Goal: Contribute content: Contribute content

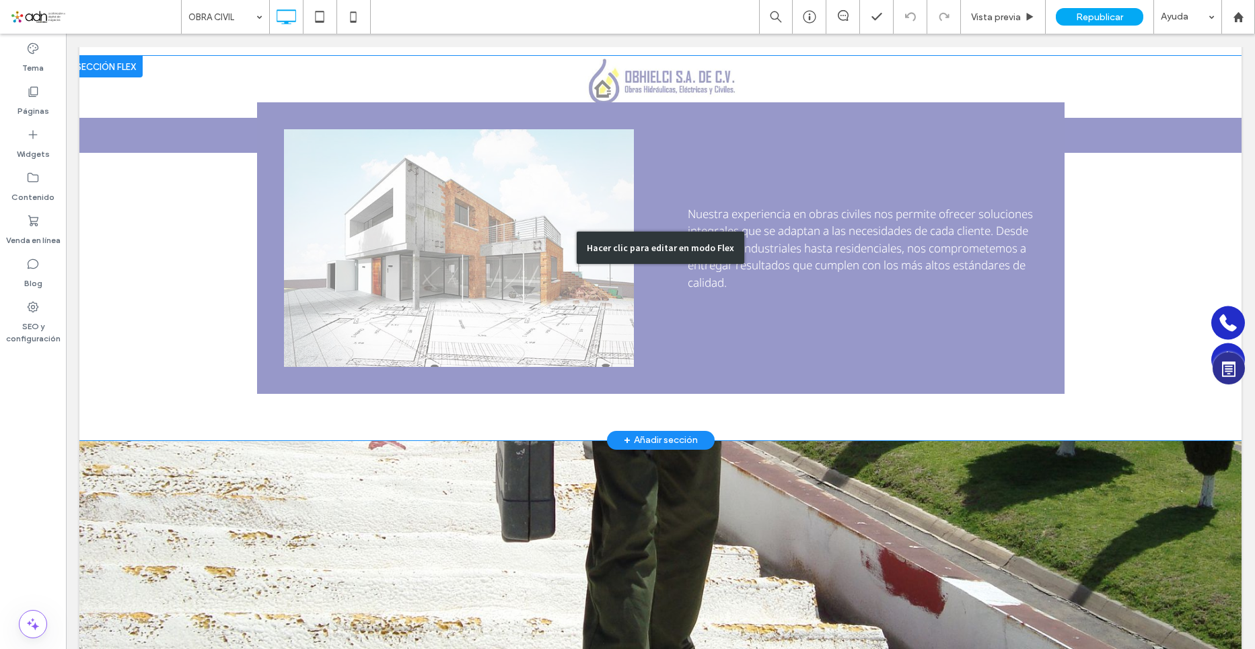
scroll to position [593, 0]
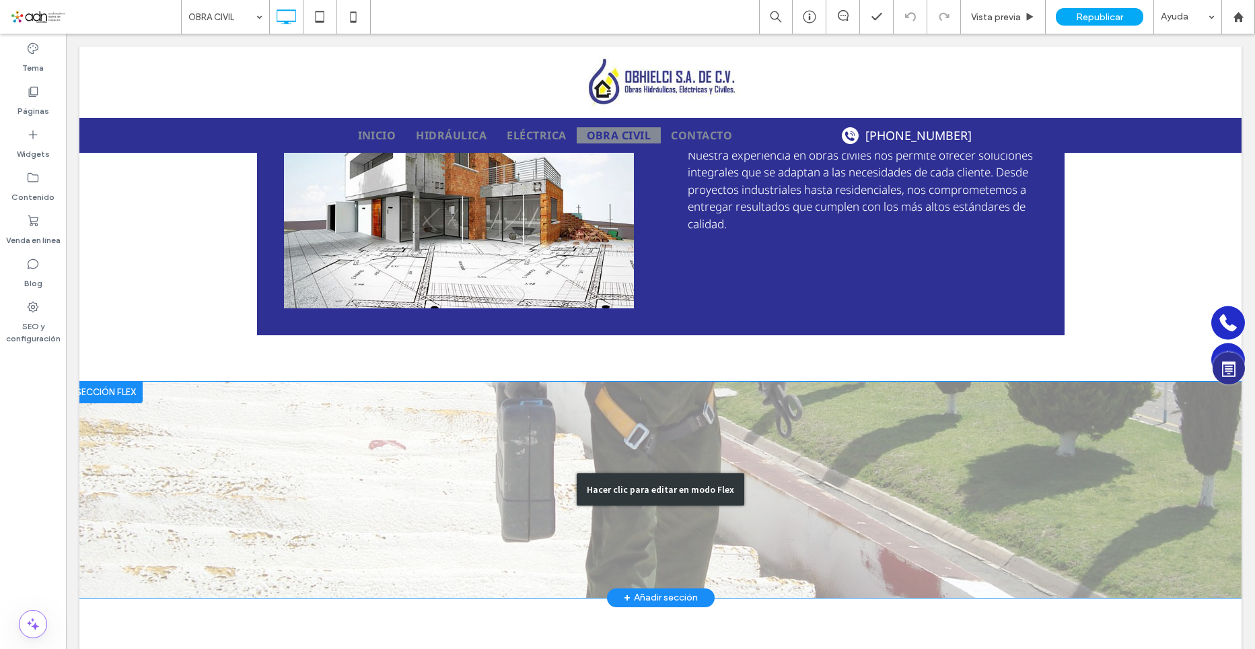
click at [638, 385] on div "Hacer clic para editar en modo Flex" at bounding box center [660, 490] width 1162 height 216
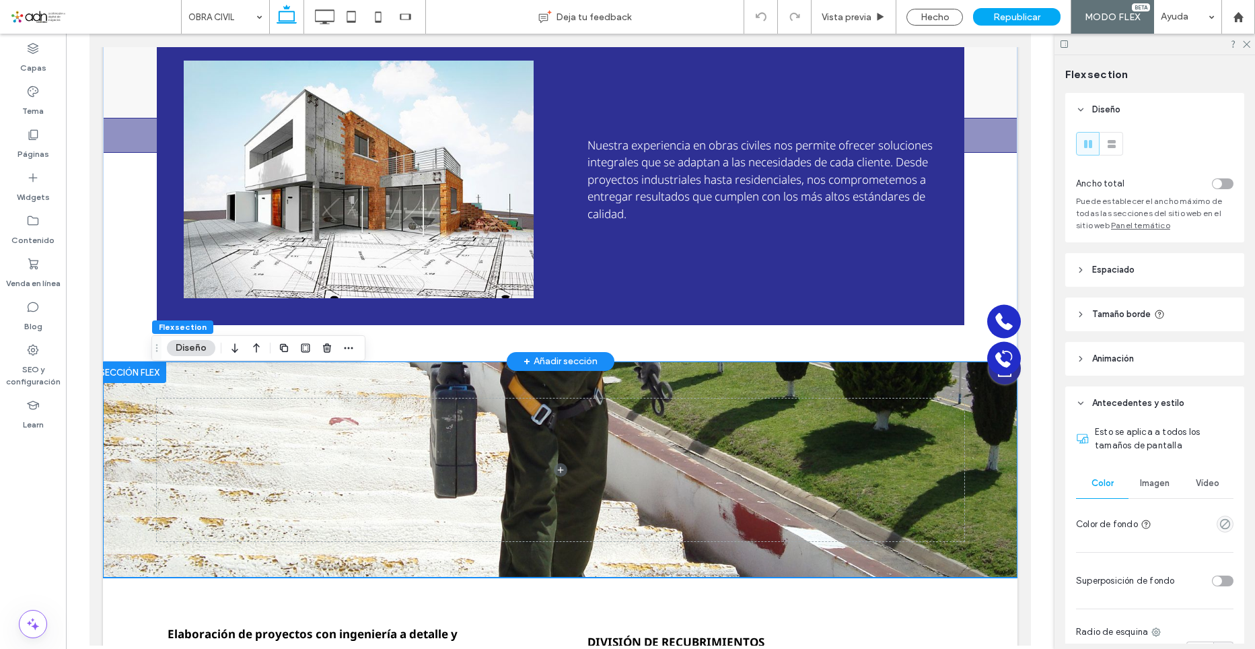
click at [643, 379] on div at bounding box center [561, 469] width 808 height 216
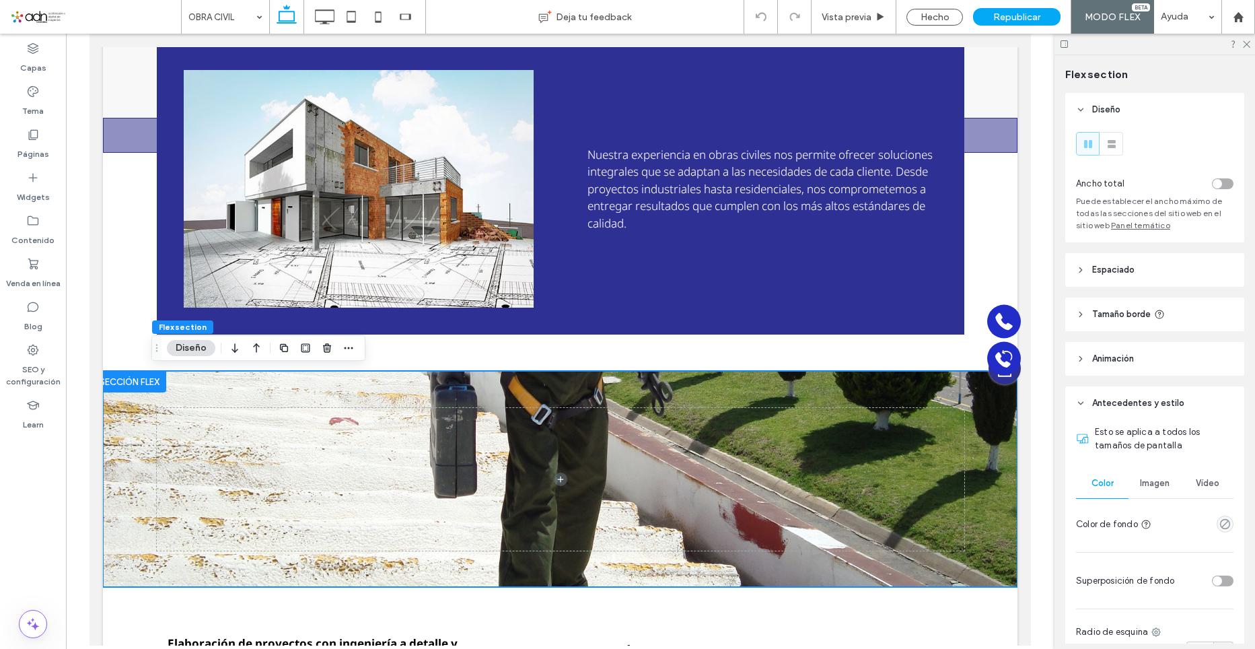
drag, startPoint x: 1246, startPoint y: 40, endPoint x: 1153, endPoint y: 61, distance: 95.8
click at [1246, 40] on icon at bounding box center [1246, 43] width 9 height 9
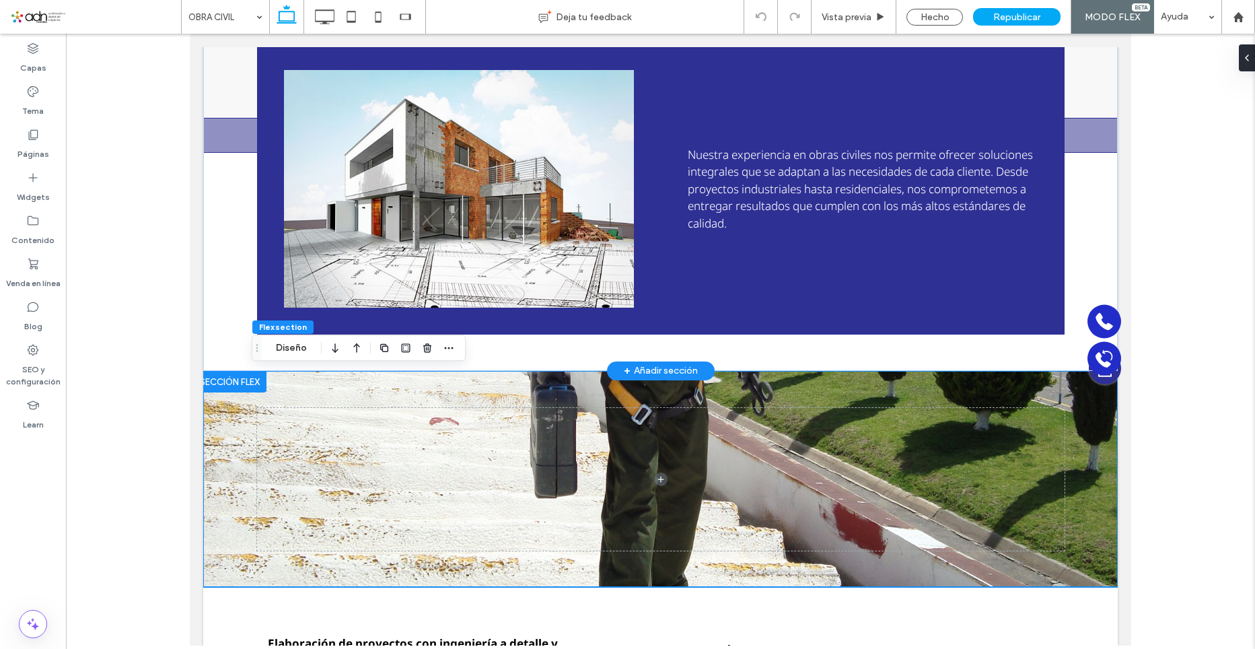
click at [633, 364] on div "+ Añadir sección" at bounding box center [661, 371] width 74 height 16
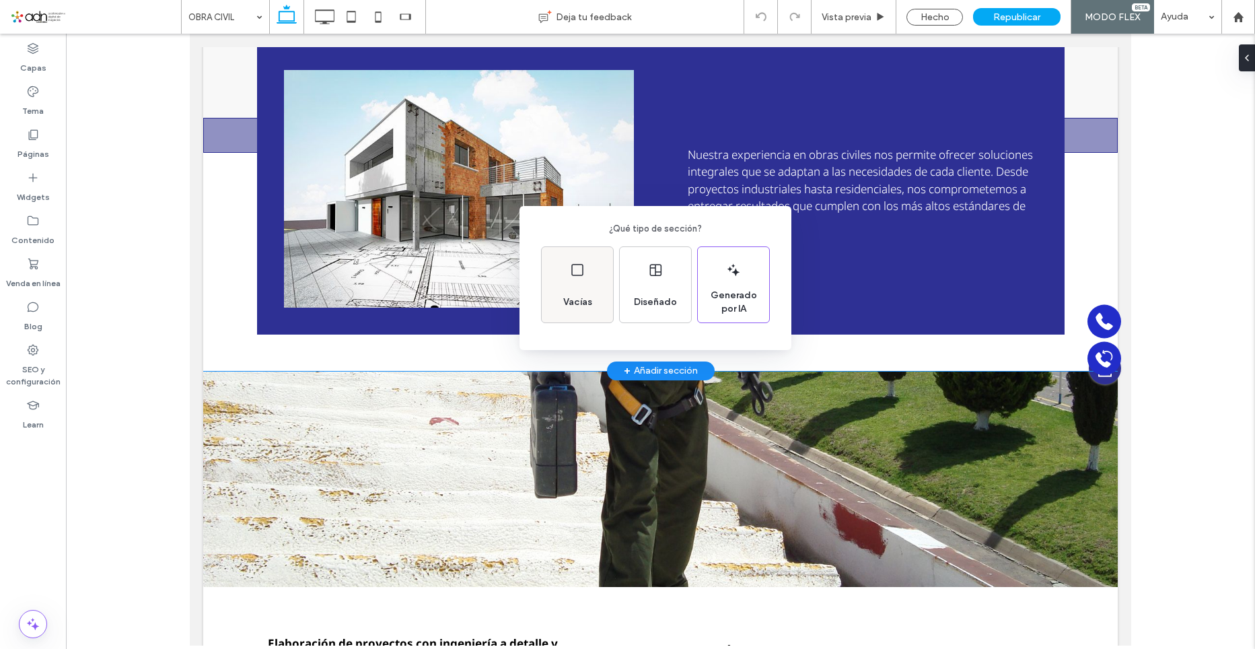
click at [573, 294] on div "Vacías" at bounding box center [578, 302] width 40 height 30
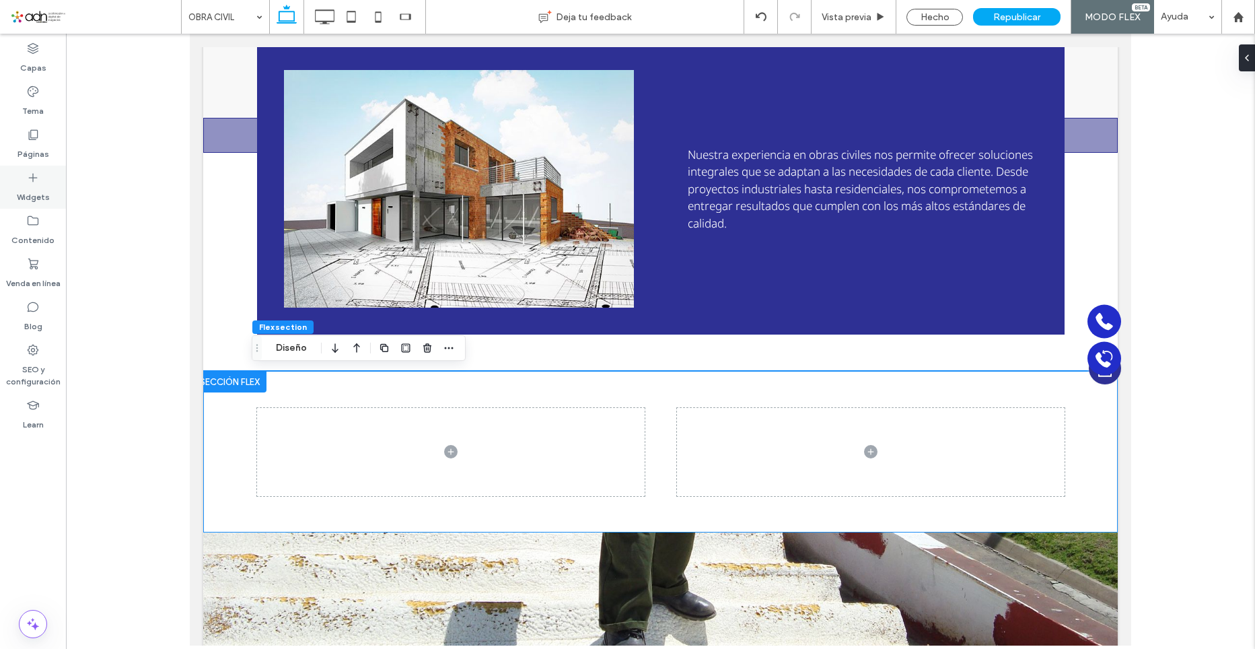
click at [29, 178] on use at bounding box center [33, 178] width 9 height 9
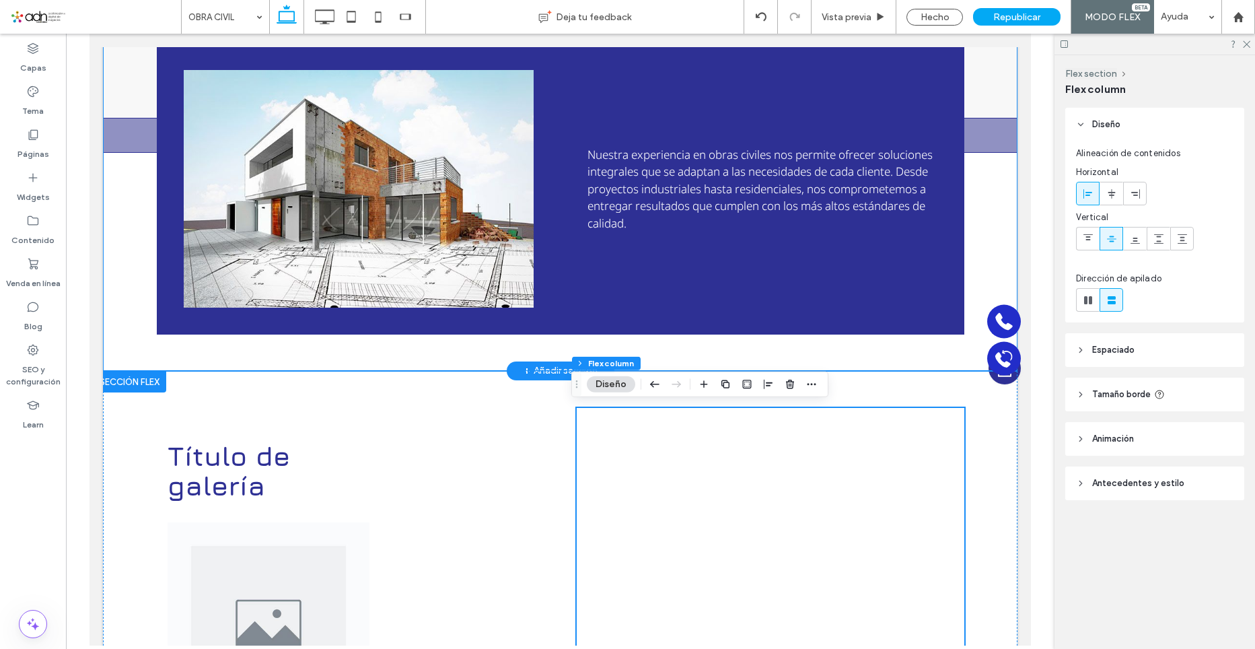
scroll to position [583, 0]
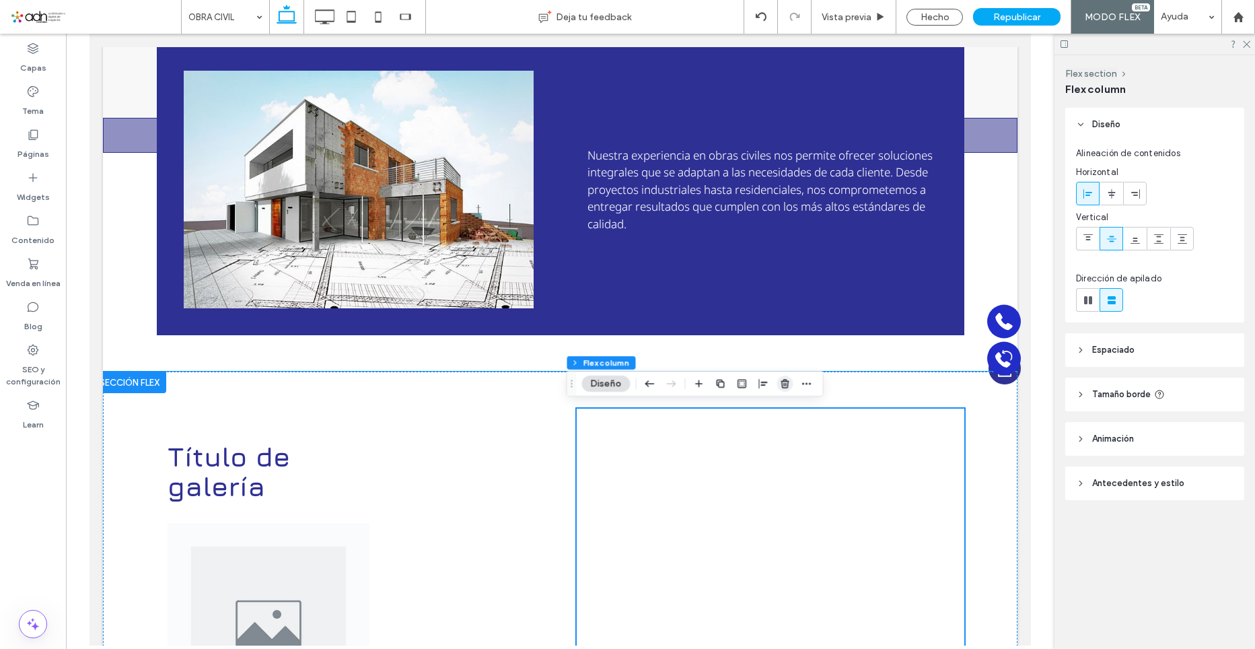
click at [781, 379] on icon "button" at bounding box center [785, 383] width 11 height 11
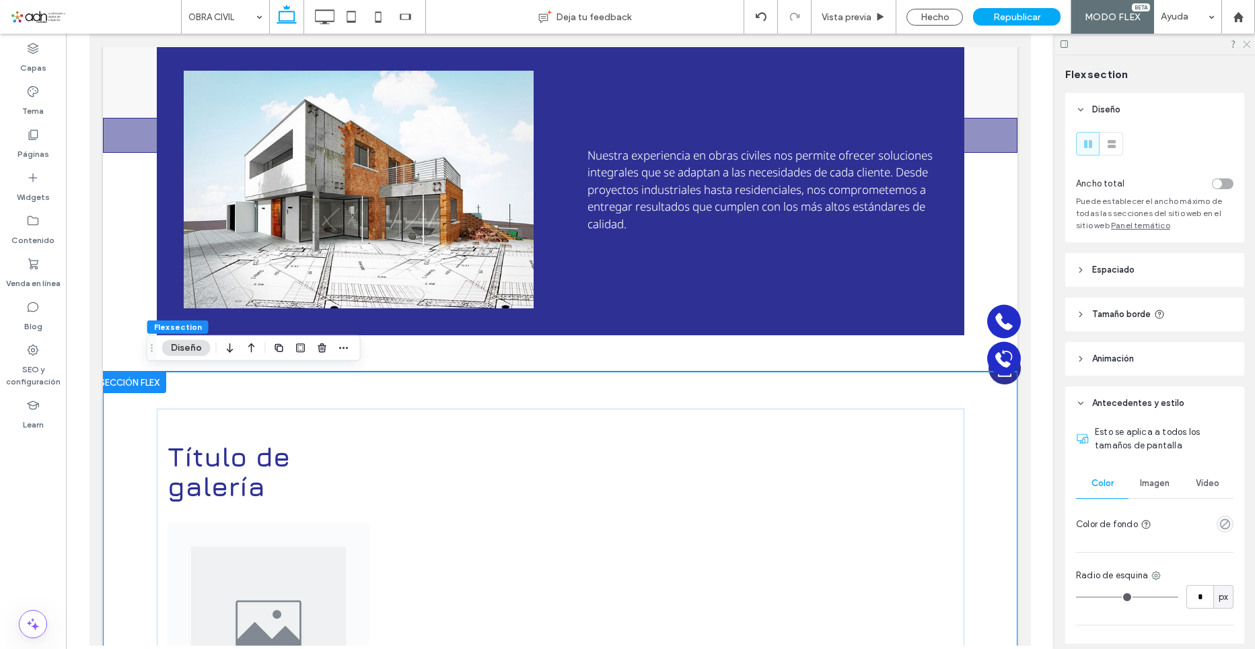
click at [1246, 44] on use at bounding box center [1246, 44] width 7 height 7
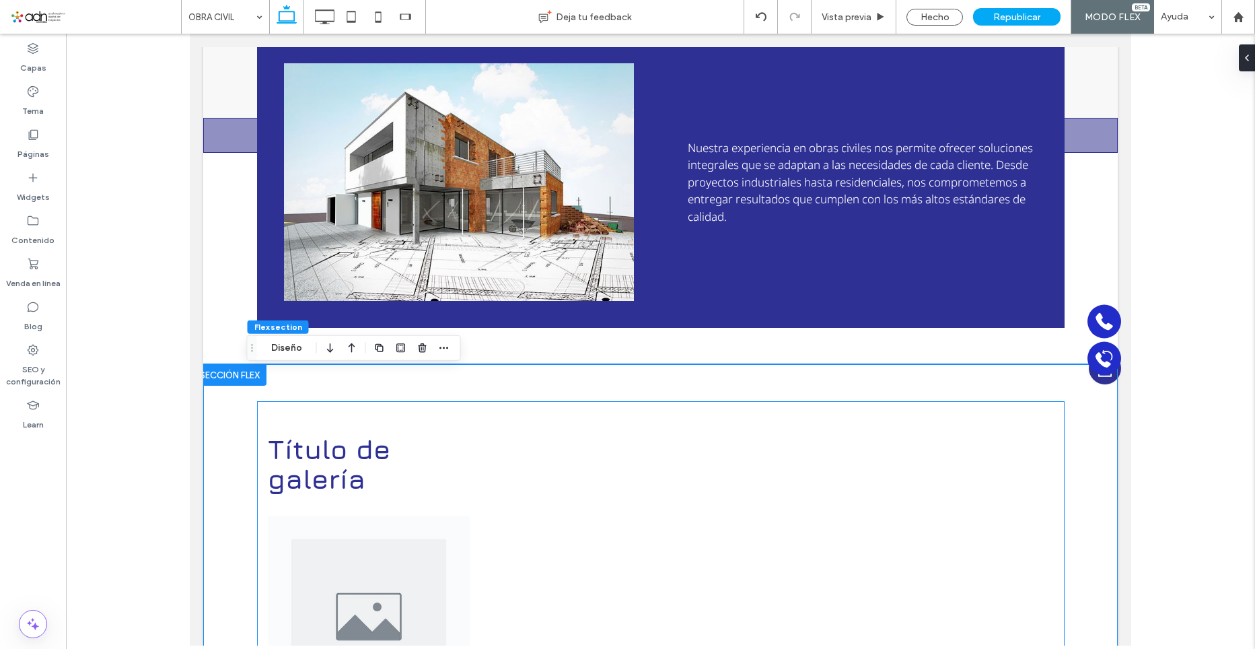
scroll to position [9, 0]
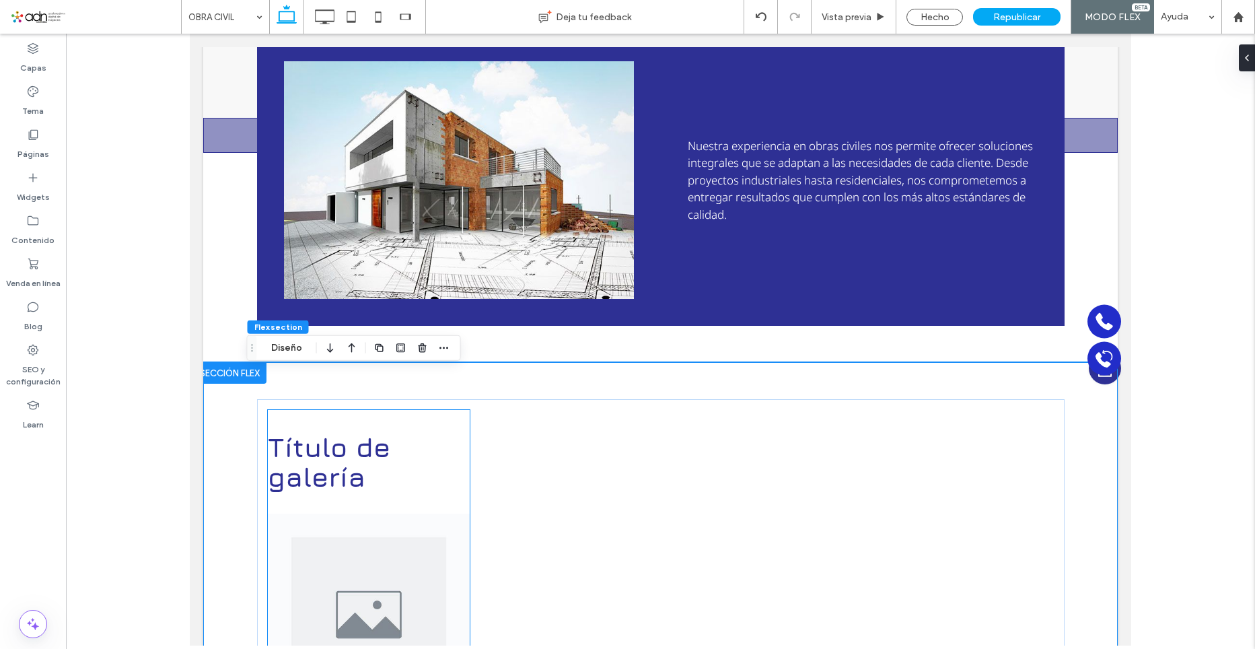
click at [404, 466] on h2 "Título de galería" at bounding box center [369, 461] width 202 height 59
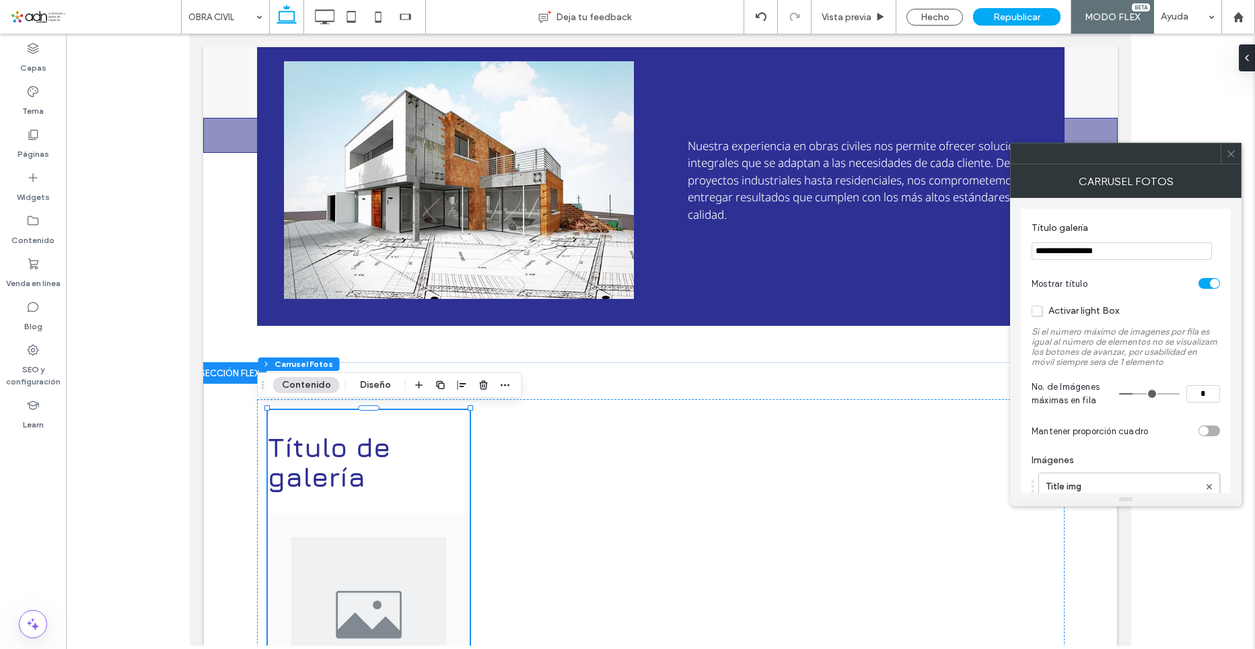
click at [1204, 395] on input "*" at bounding box center [1204, 393] width 34 height 17
type input "*"
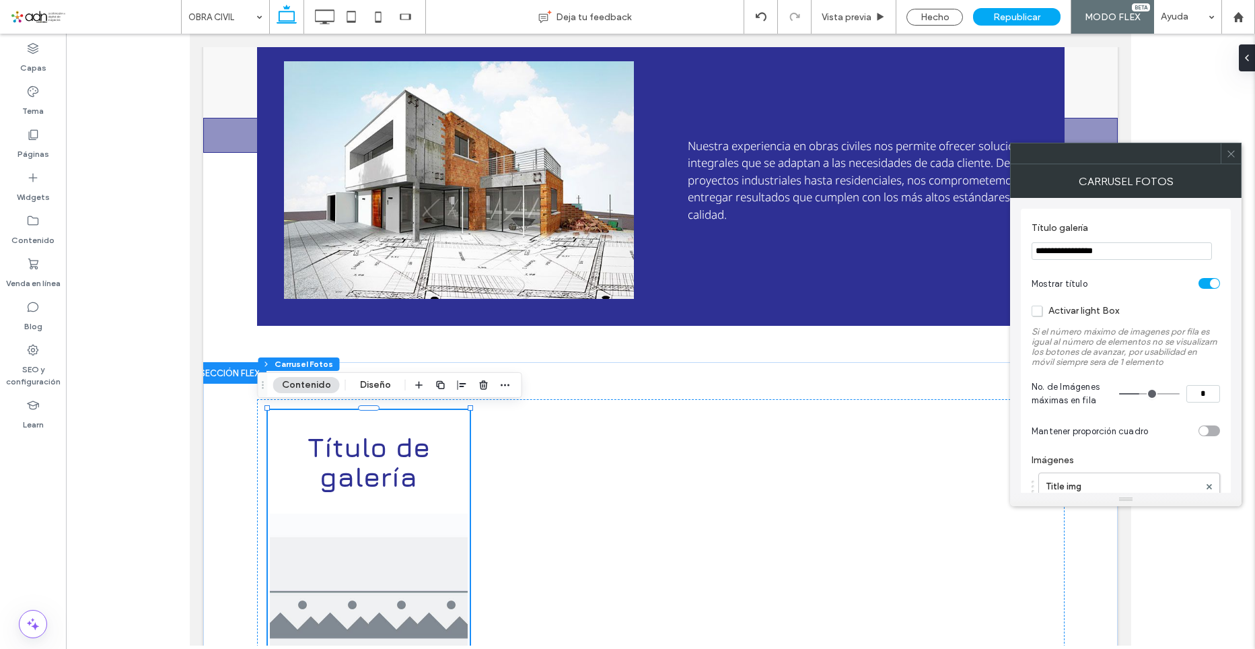
click at [1234, 153] on icon at bounding box center [1231, 154] width 10 height 10
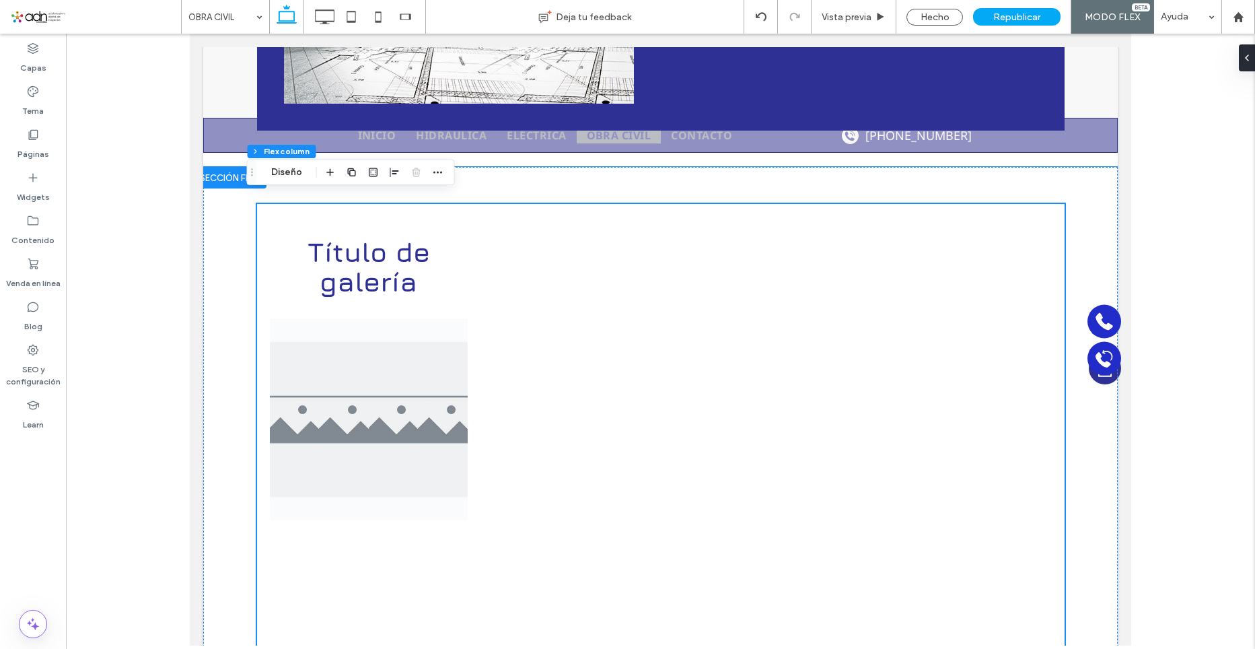
scroll to position [785, 0]
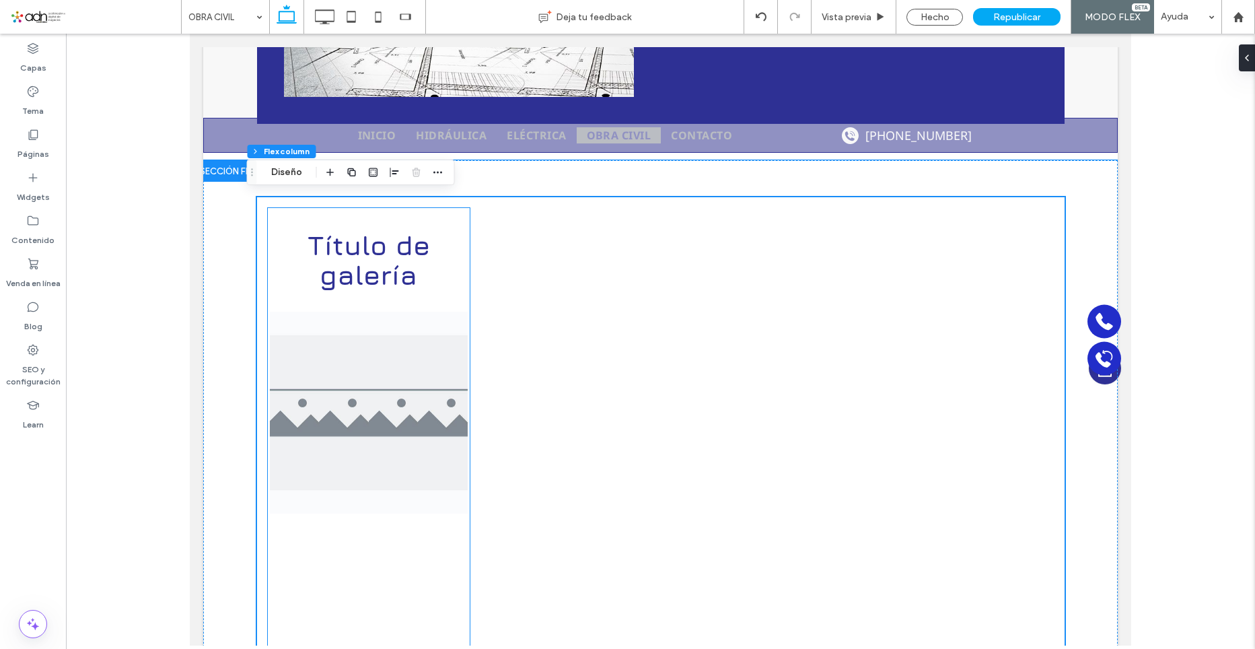
click at [396, 374] on img at bounding box center [394, 413] width 50 height 202
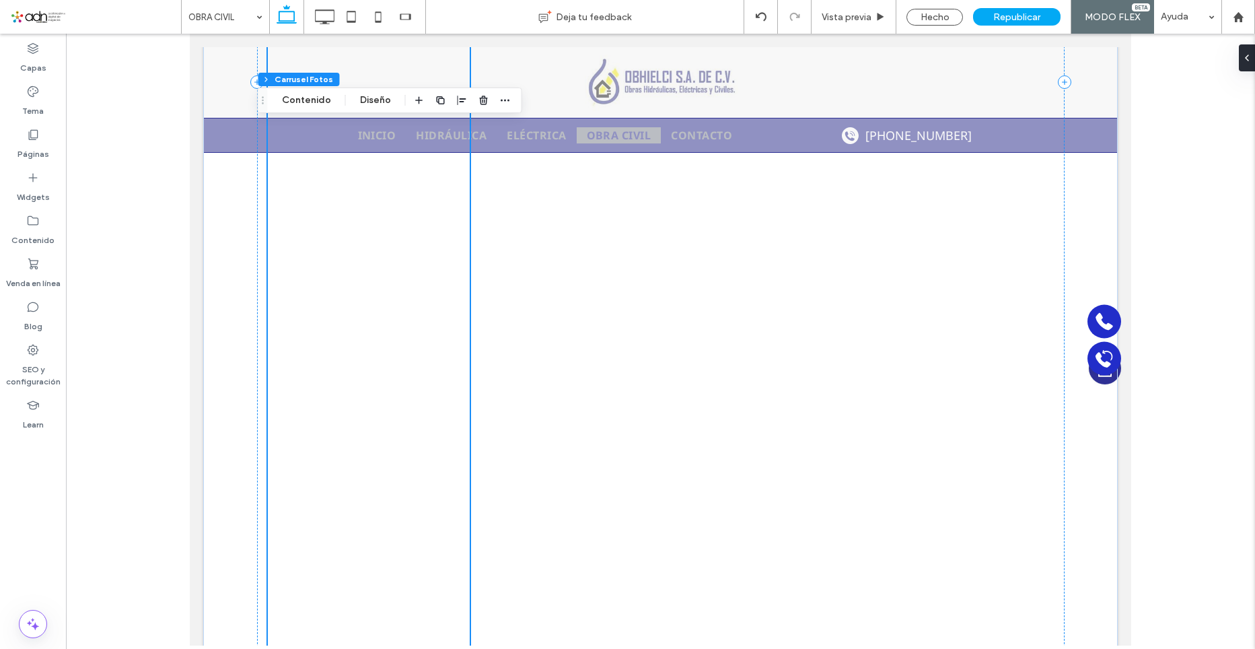
scroll to position [2063, 0]
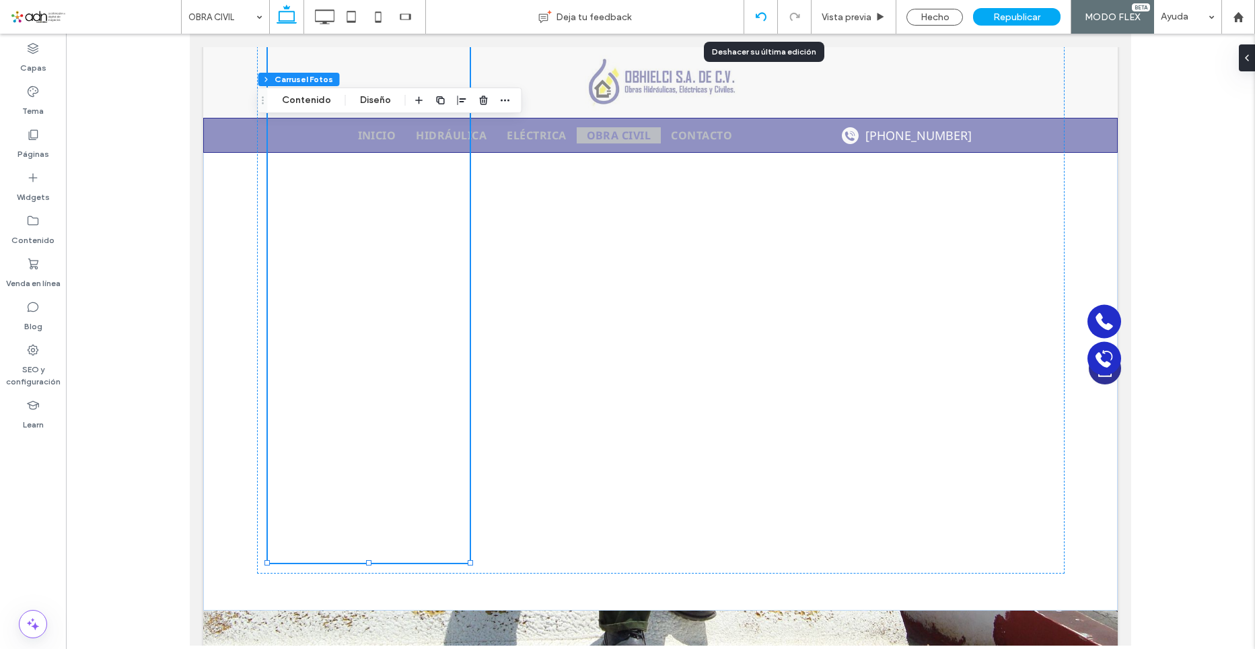
click at [754, 24] on div at bounding box center [761, 17] width 34 height 34
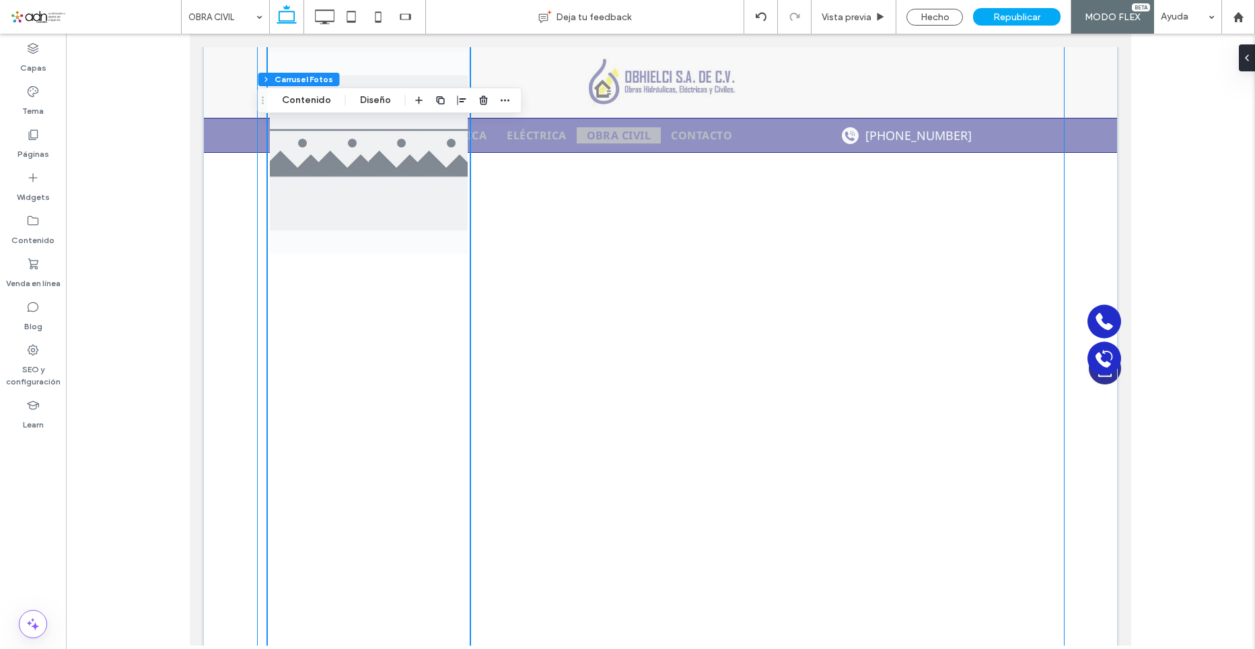
scroll to position [785, 0]
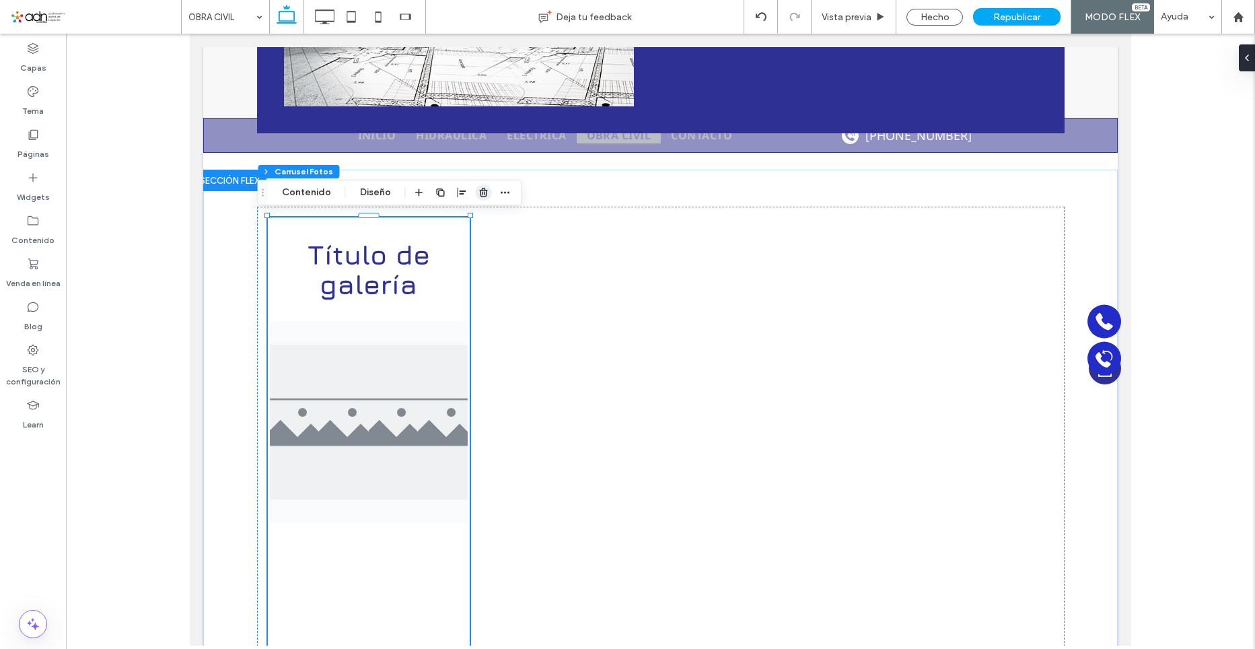
click at [481, 190] on use "button" at bounding box center [483, 192] width 8 height 9
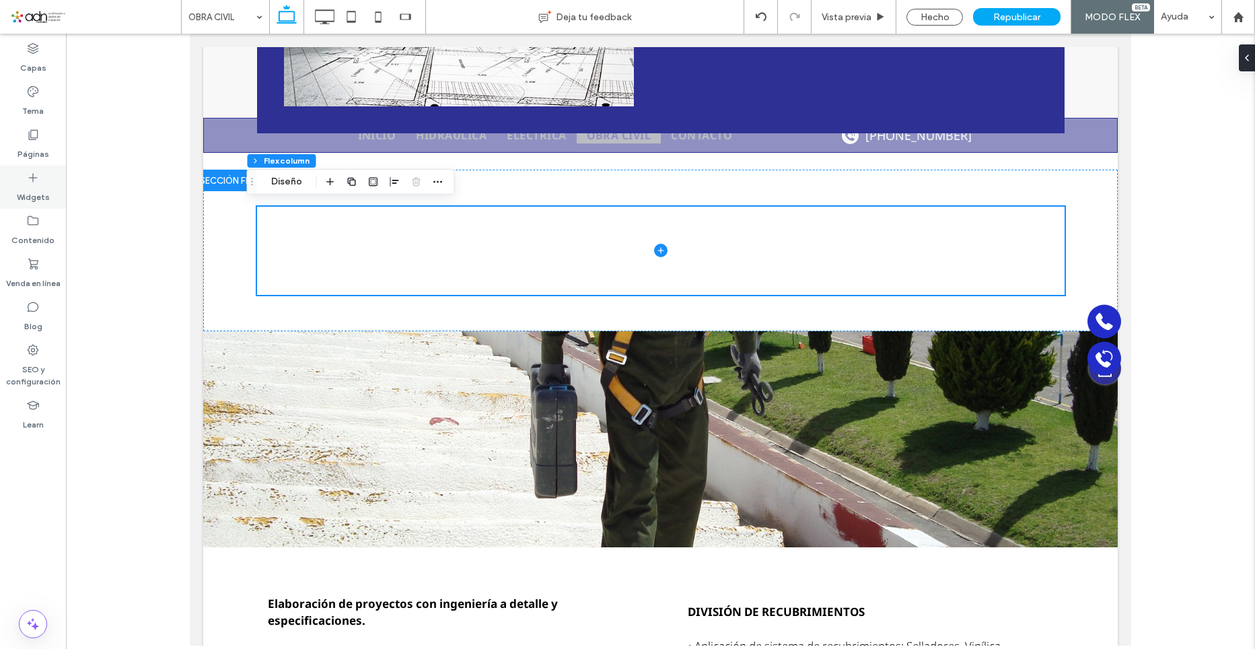
click at [41, 178] on div "Widgets" at bounding box center [33, 187] width 66 height 43
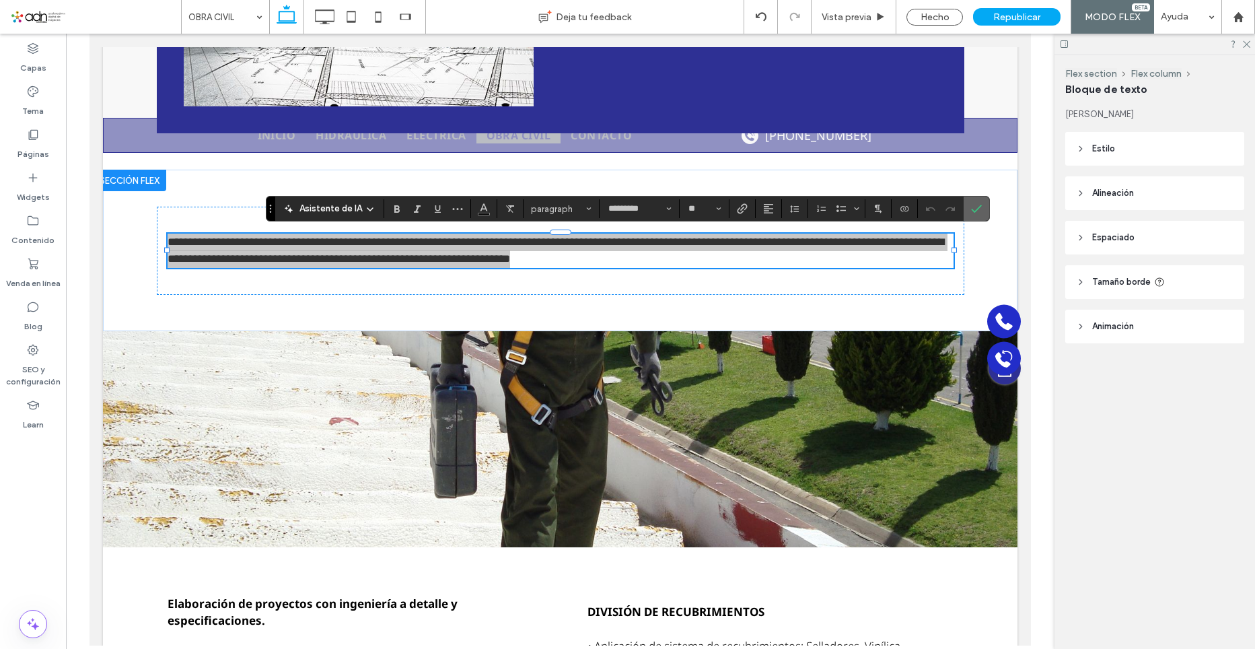
click at [978, 210] on icon "Confirmar" at bounding box center [976, 208] width 11 height 11
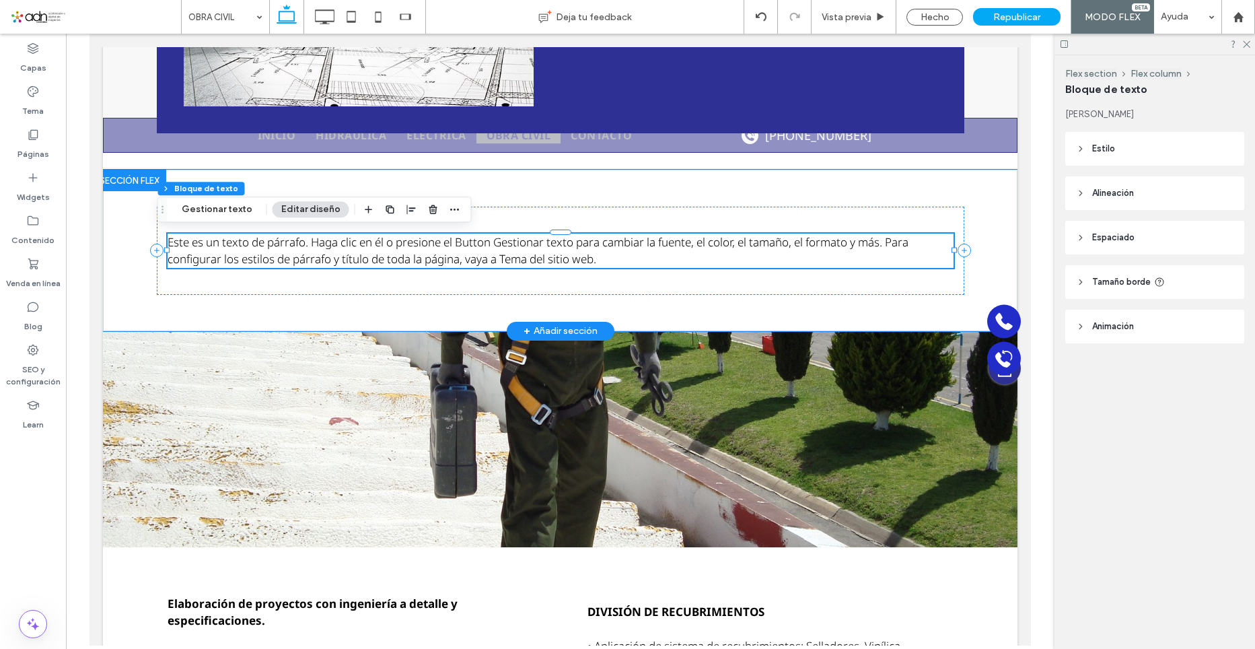
click at [510, 247] on span "Este es un texto de párrafo. Haga clic en él o presione el Button Gestionar tex…" at bounding box center [538, 250] width 741 height 33
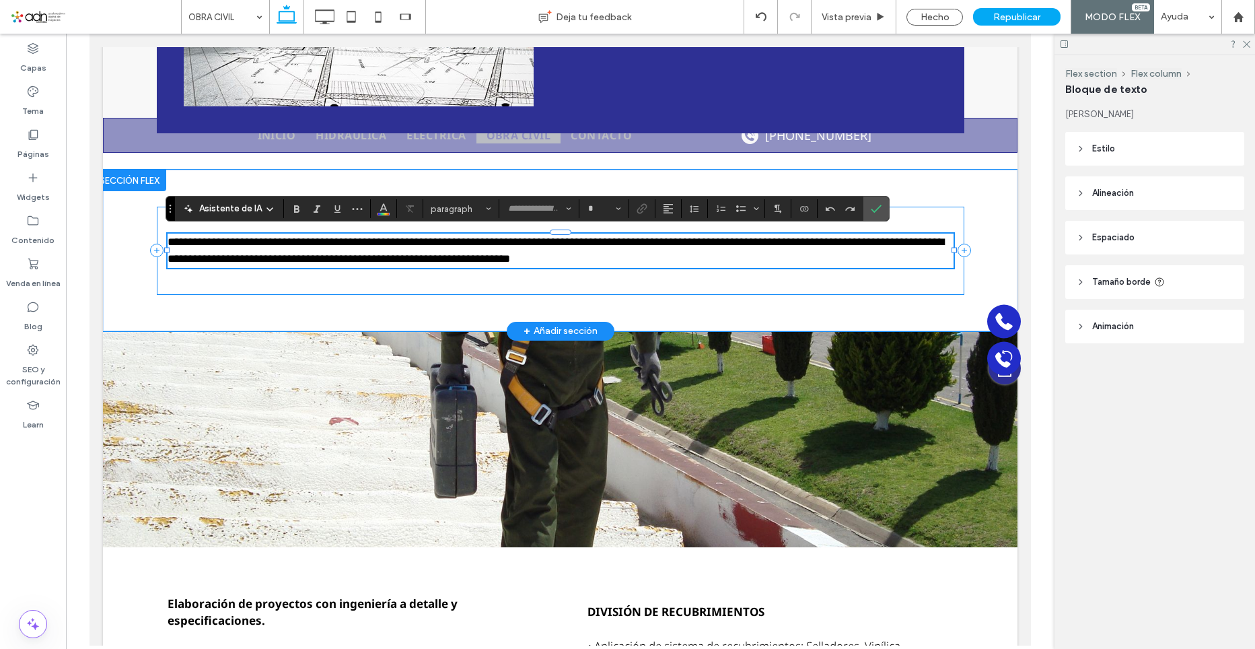
click at [431, 211] on span "paragraph" at bounding box center [457, 209] width 52 height 10
type input "*********"
type input "**"
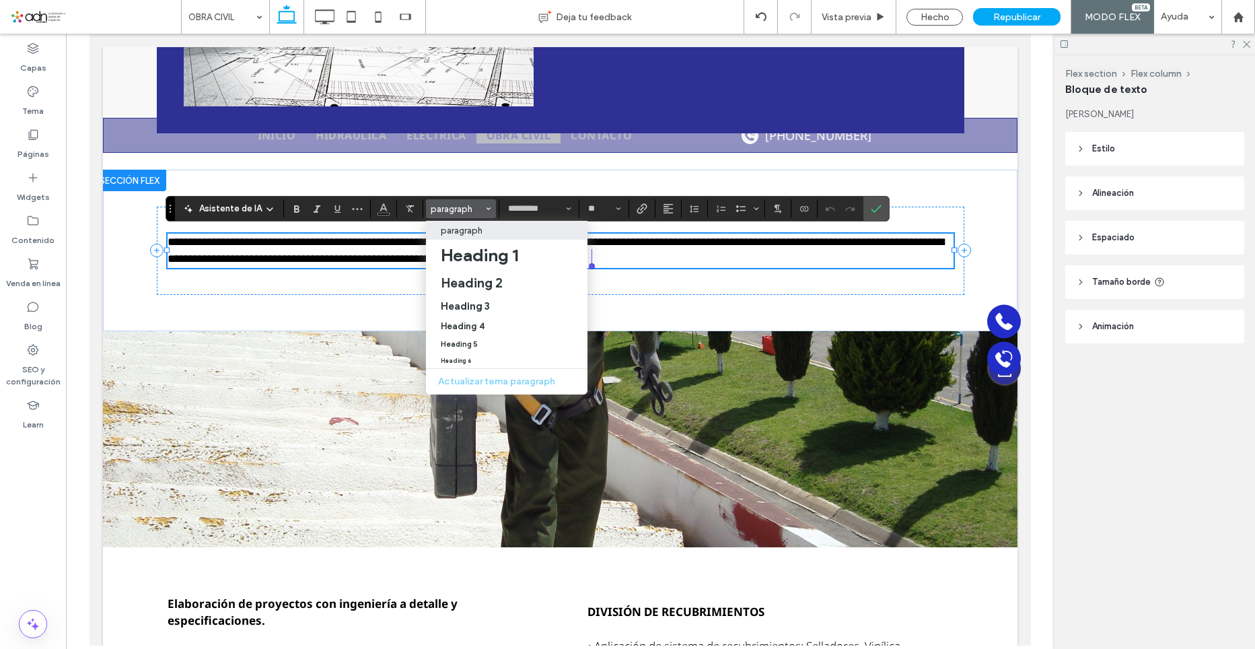
click at [714, 250] on p "**********" at bounding box center [561, 251] width 786 height 34
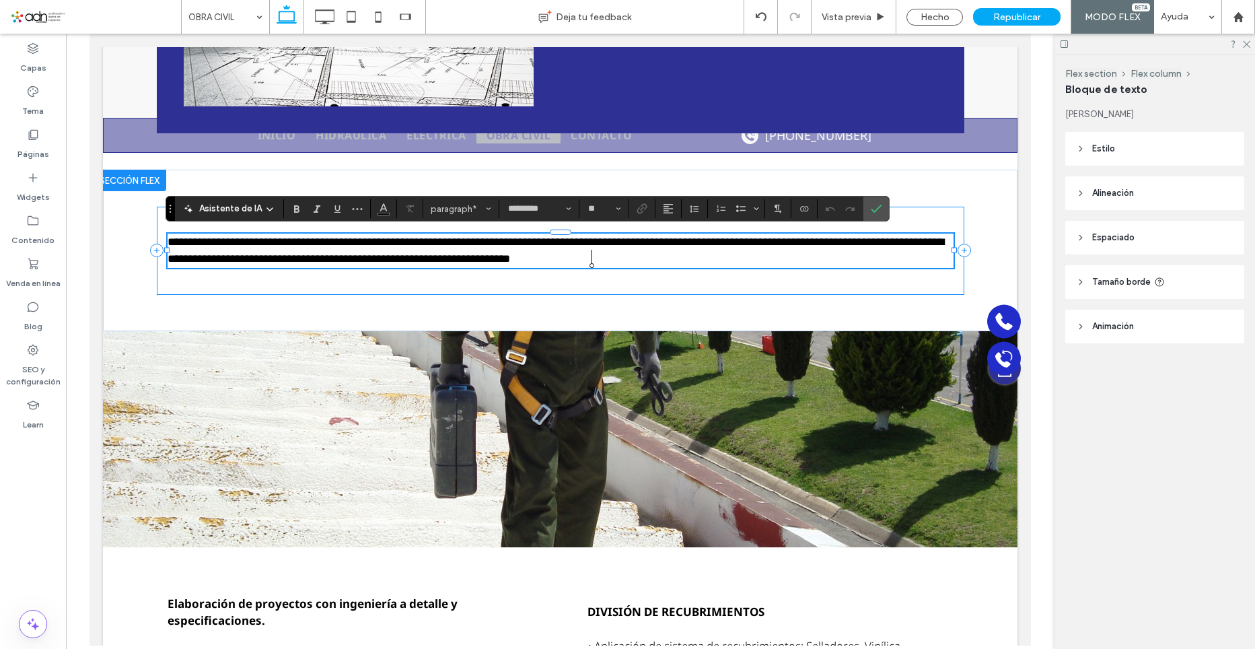
click at [791, 289] on div "**********" at bounding box center [561, 251] width 808 height 88
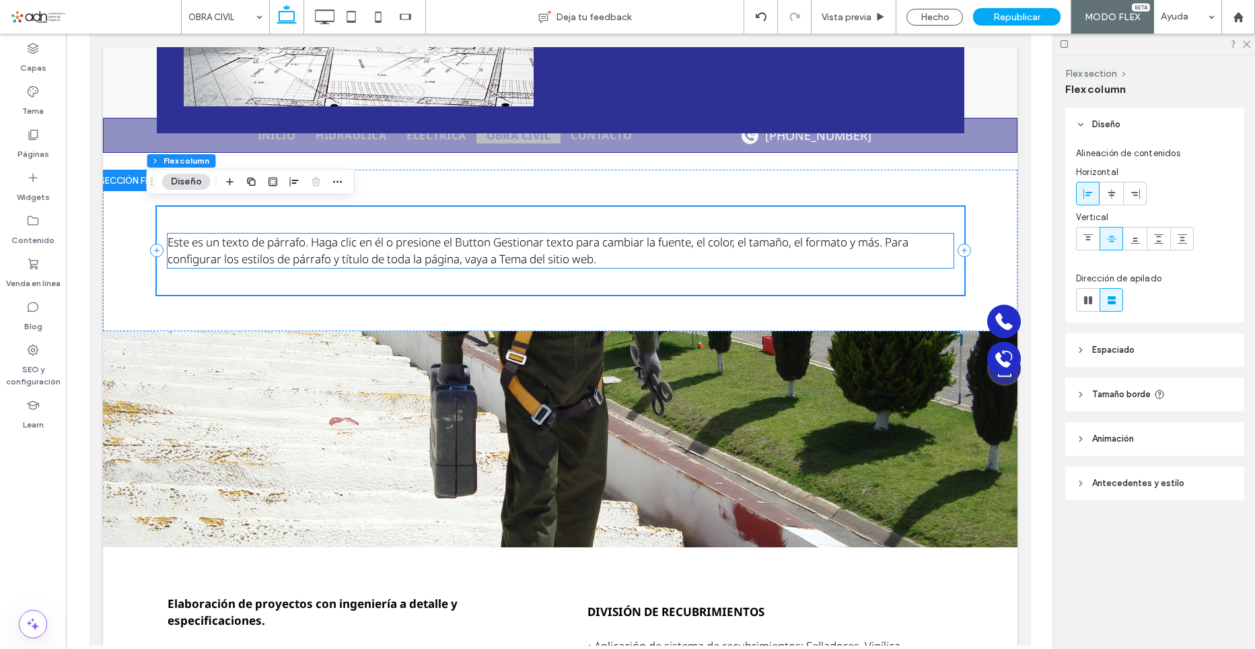
click at [647, 241] on span "Este es un texto de párrafo. Haga clic en él o presione el Button Gestionar tex…" at bounding box center [538, 250] width 741 height 33
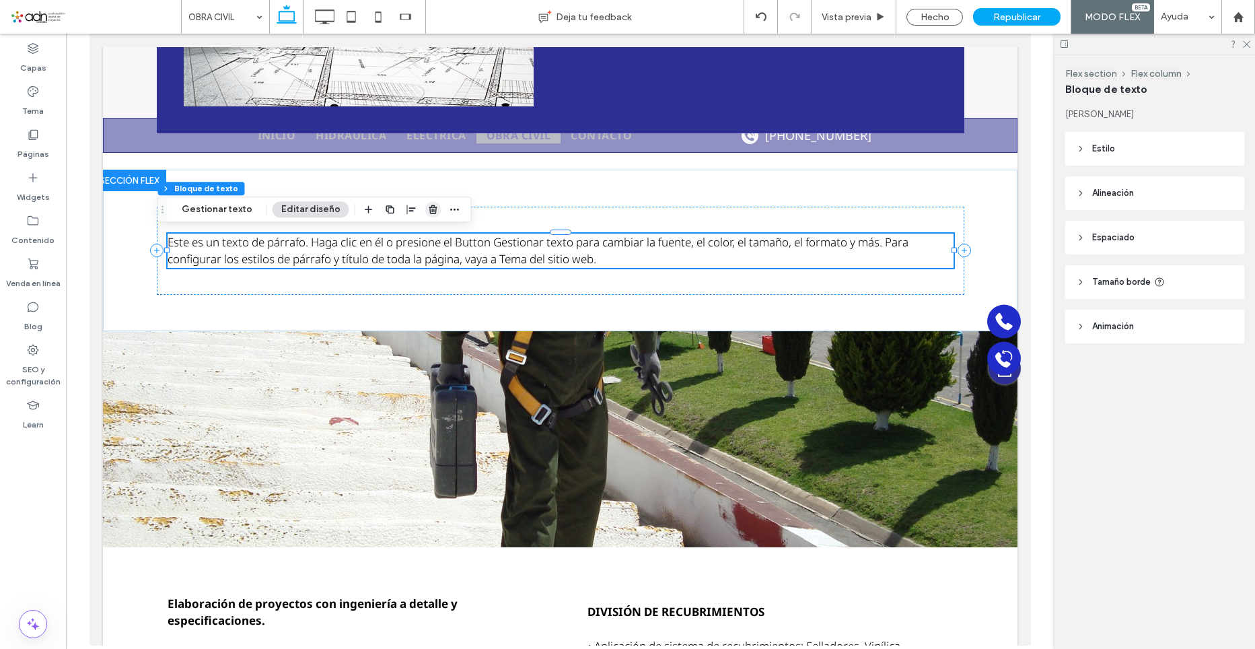
click at [434, 212] on span "button" at bounding box center [433, 209] width 16 height 16
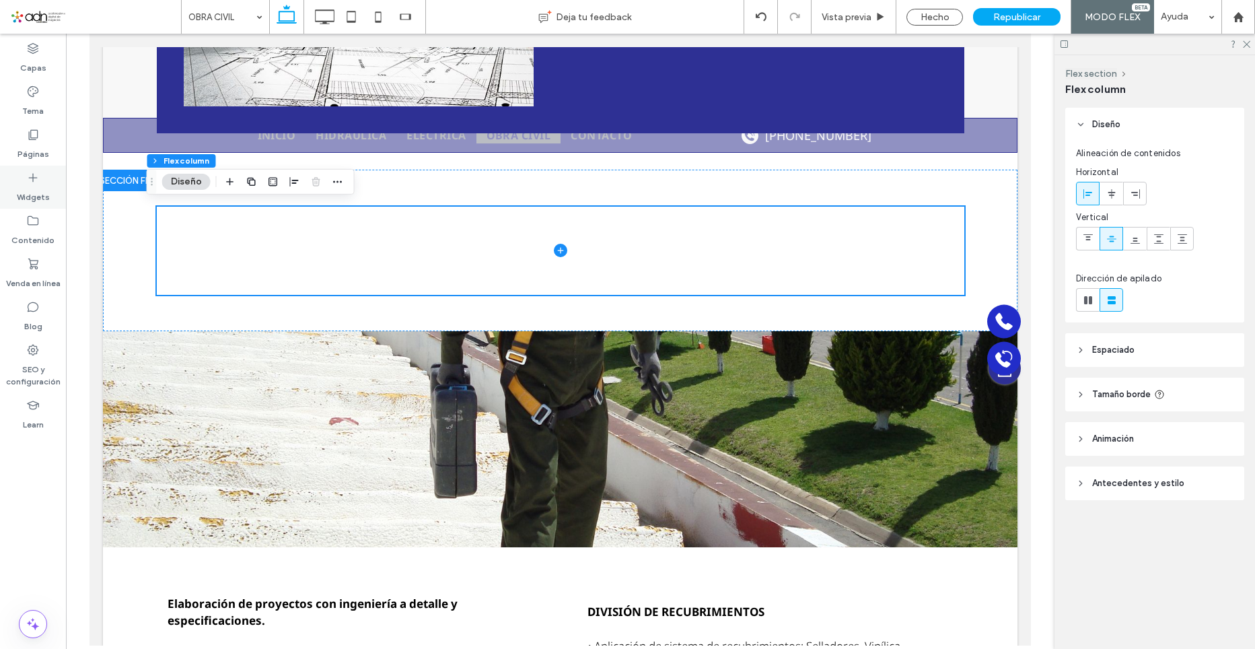
click at [28, 190] on label "Widgets" at bounding box center [33, 193] width 33 height 19
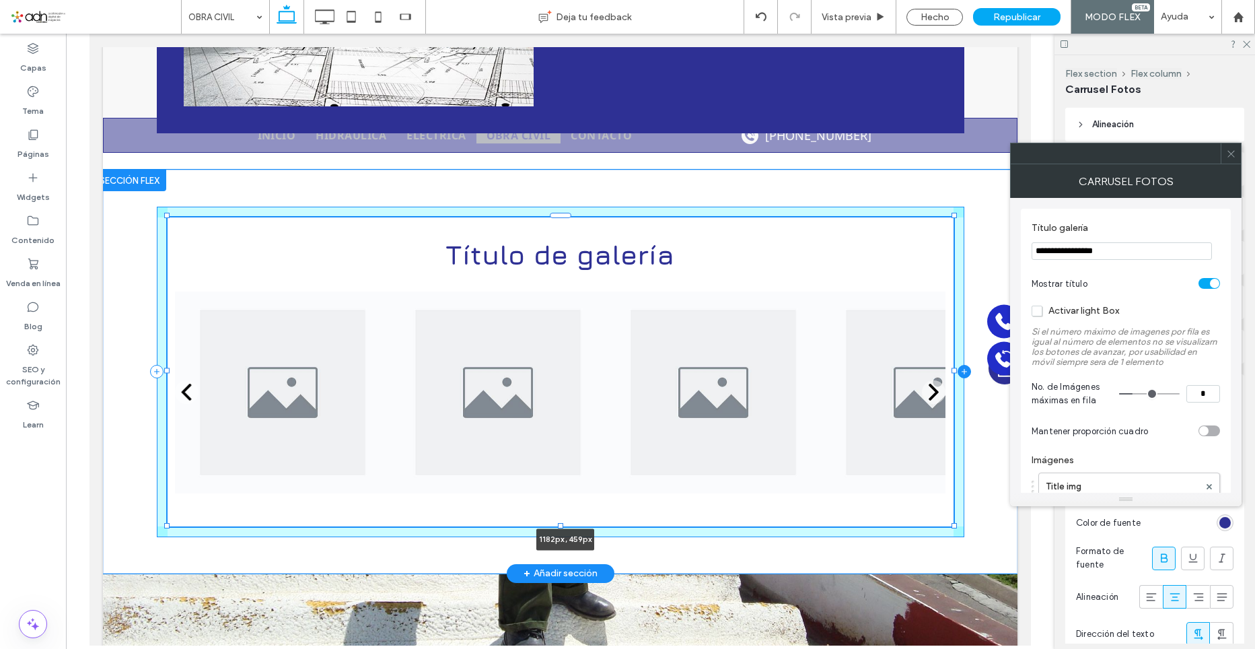
drag, startPoint x: 360, startPoint y: 369, endPoint x: 954, endPoint y: 363, distance: 593.6
click at [954, 363] on div "Título de galería 1182px , 459px" at bounding box center [561, 372] width 808 height 404
type input "****"
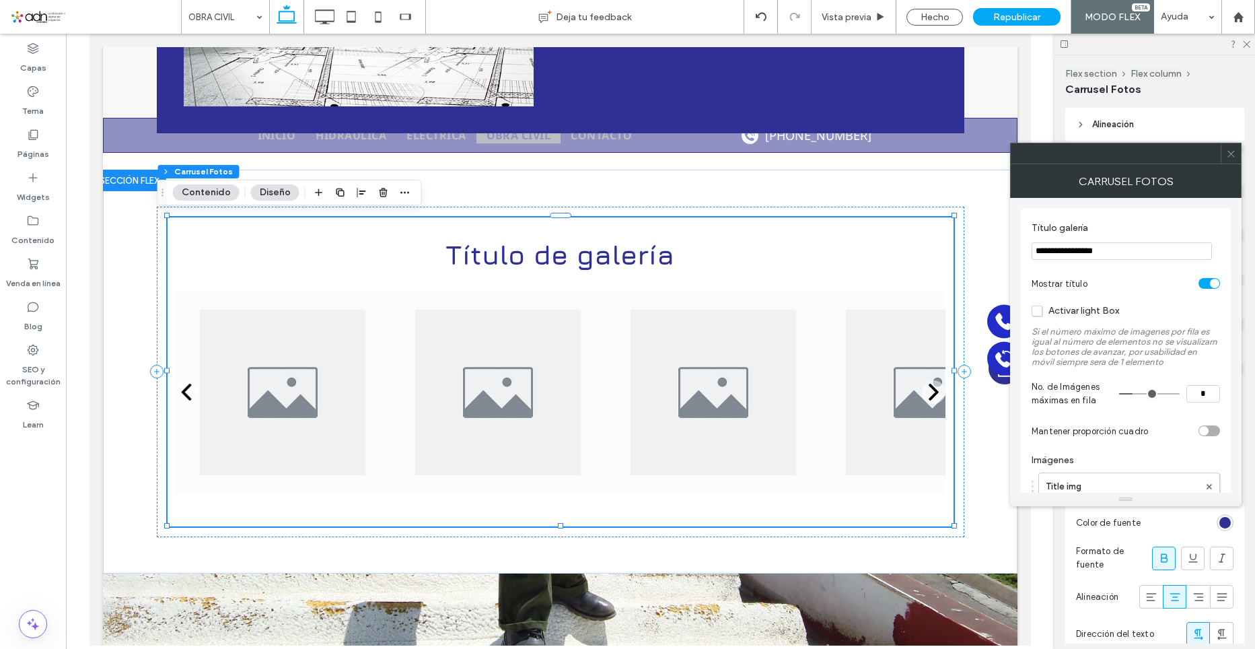
drag, startPoint x: 1207, startPoint y: 394, endPoint x: 1215, endPoint y: 392, distance: 8.3
click at [1215, 392] on input "*" at bounding box center [1204, 393] width 34 height 17
type input "*"
drag, startPoint x: 1111, startPoint y: 253, endPoint x: 1018, endPoint y: 258, distance: 93.0
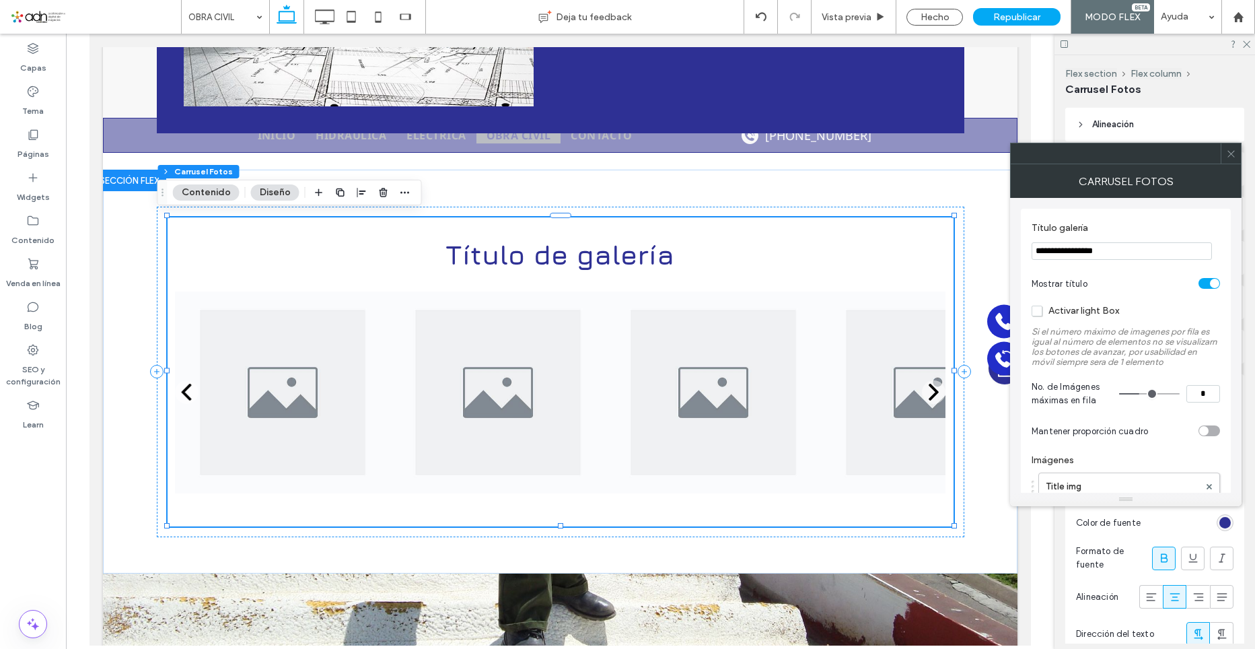
click at [1018, 258] on div "**********" at bounding box center [1126, 345] width 232 height 295
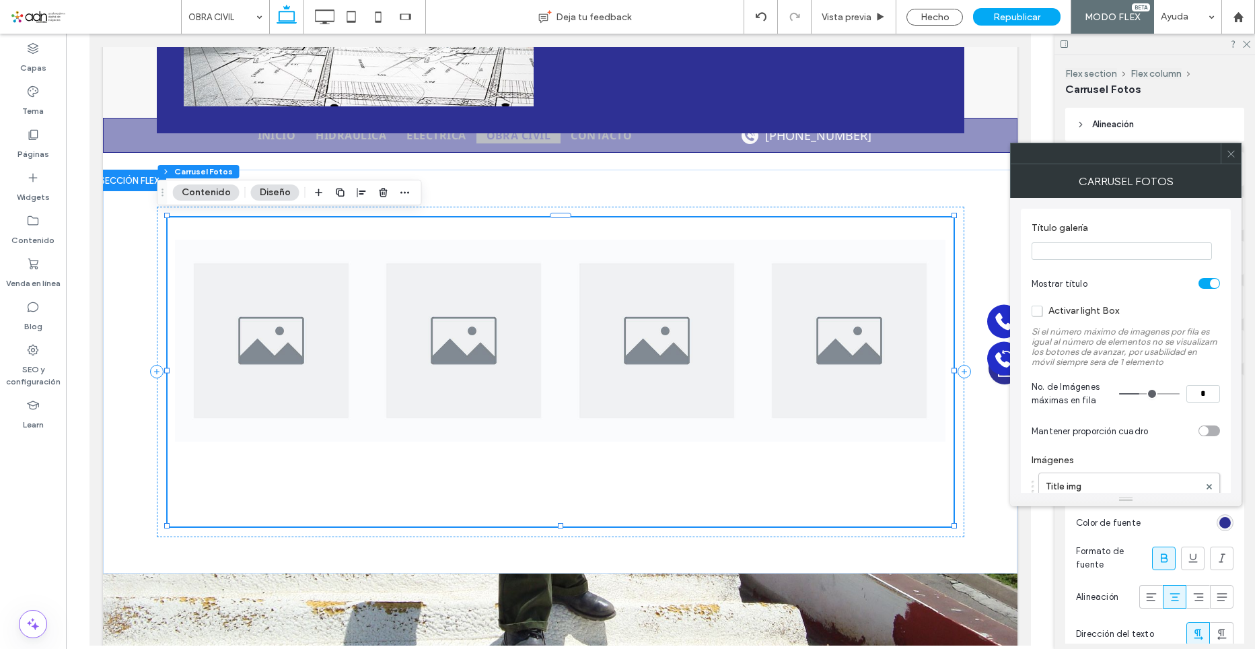
click at [1124, 227] on label "Título galería" at bounding box center [1123, 229] width 183 height 15
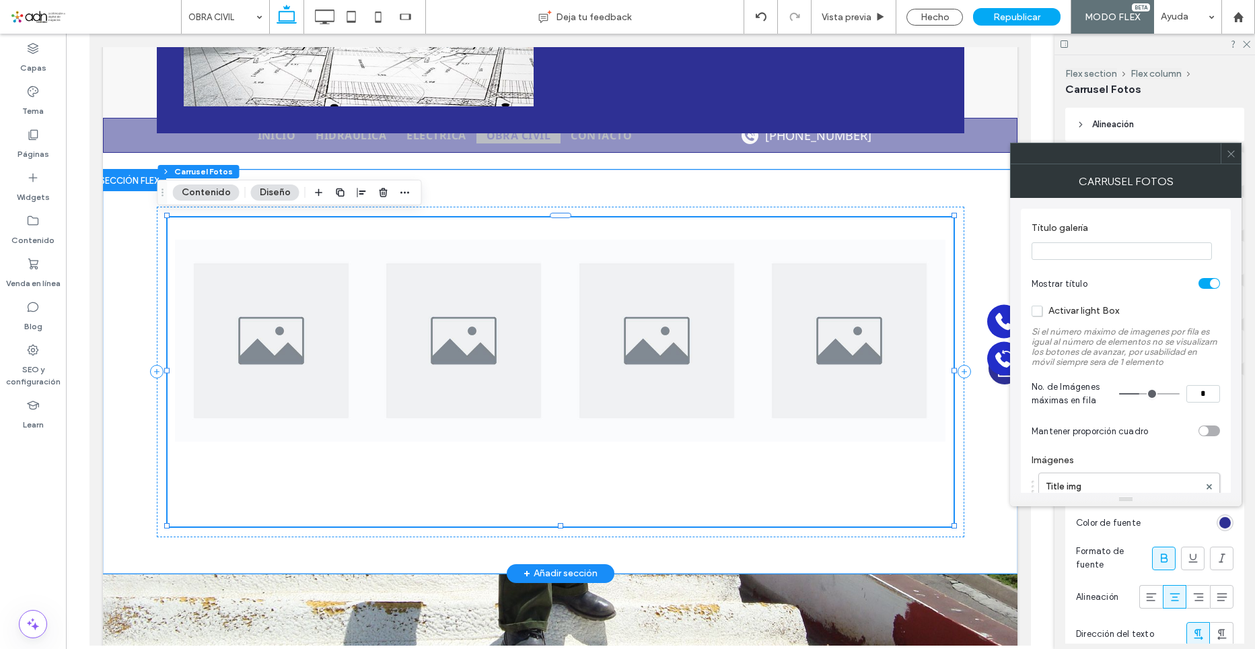
click at [442, 314] on img at bounding box center [463, 341] width 192 height 202
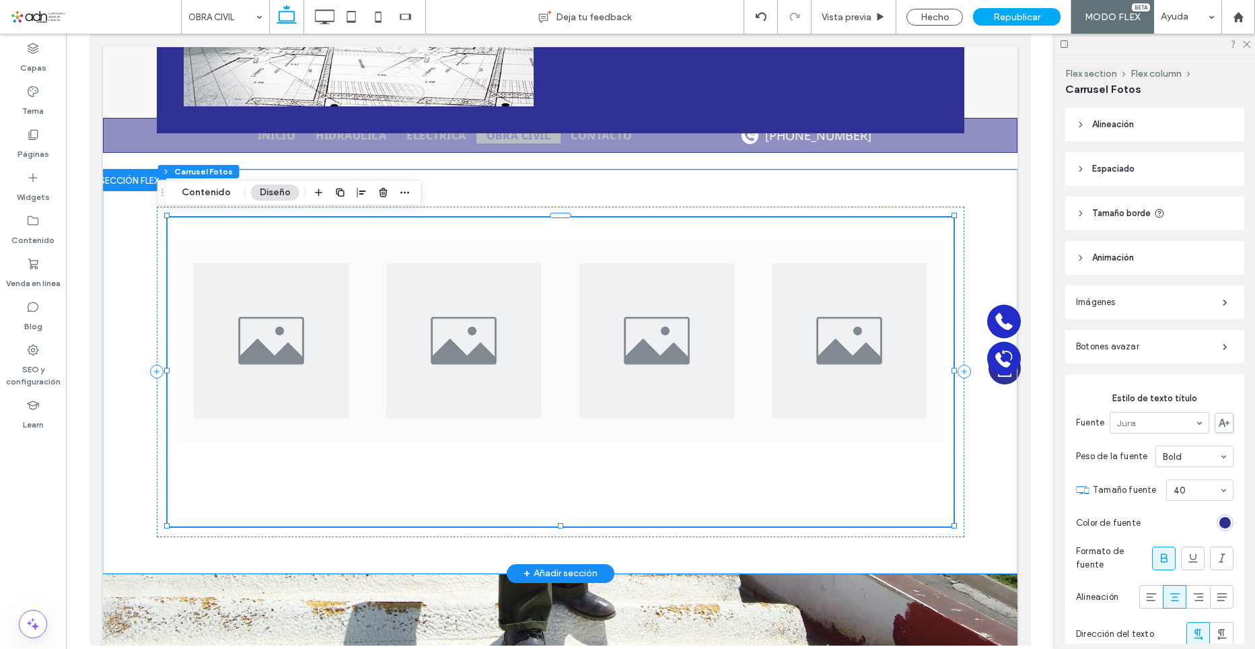
click at [723, 337] on img at bounding box center [656, 341] width 192 height 202
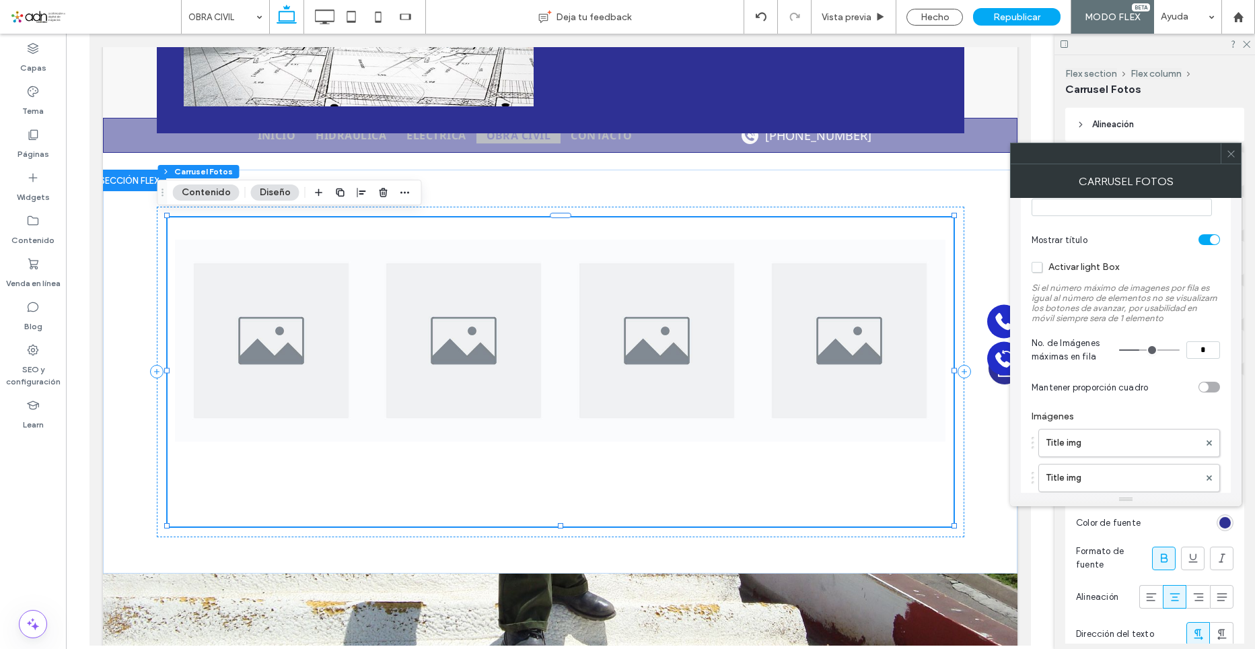
scroll to position [67, 0]
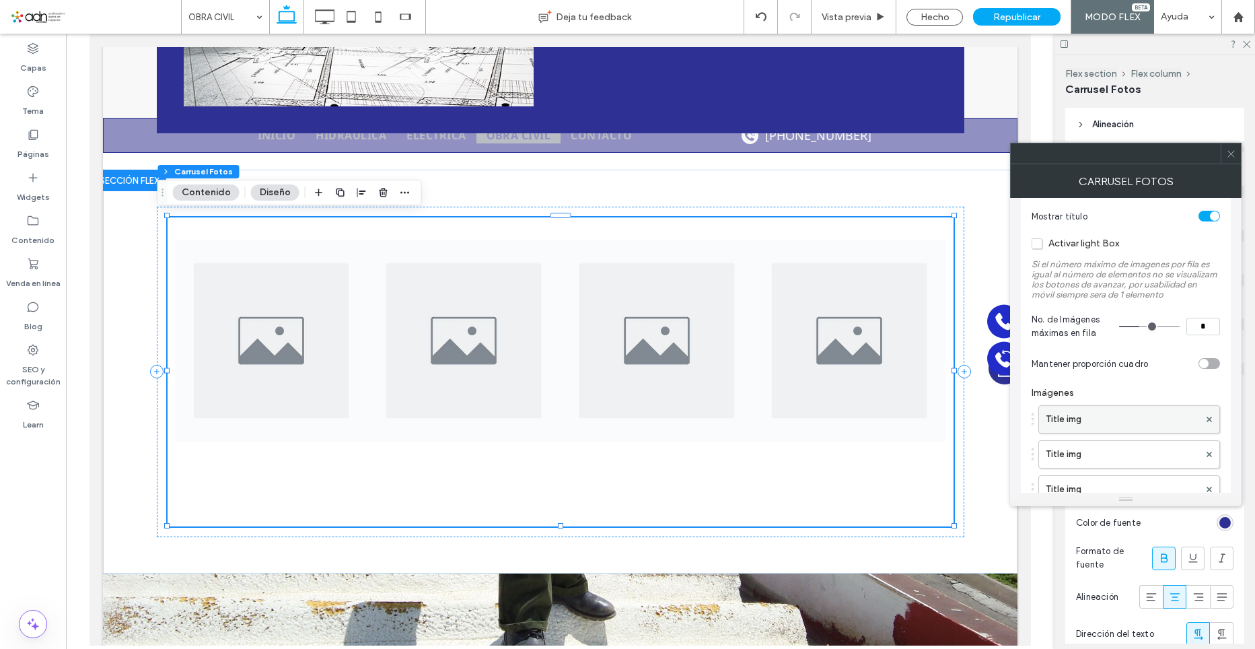
click at [1096, 424] on label "Title img" at bounding box center [1122, 419] width 153 height 27
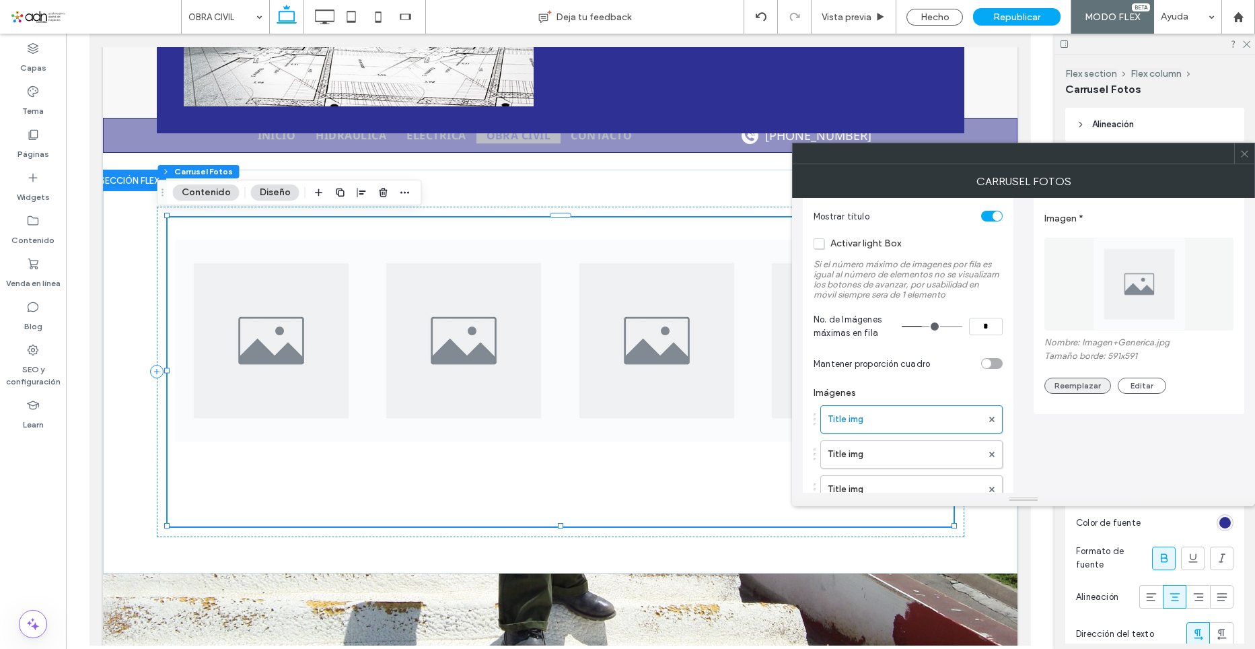
click at [1082, 392] on button "Reemplazar" at bounding box center [1078, 386] width 67 height 16
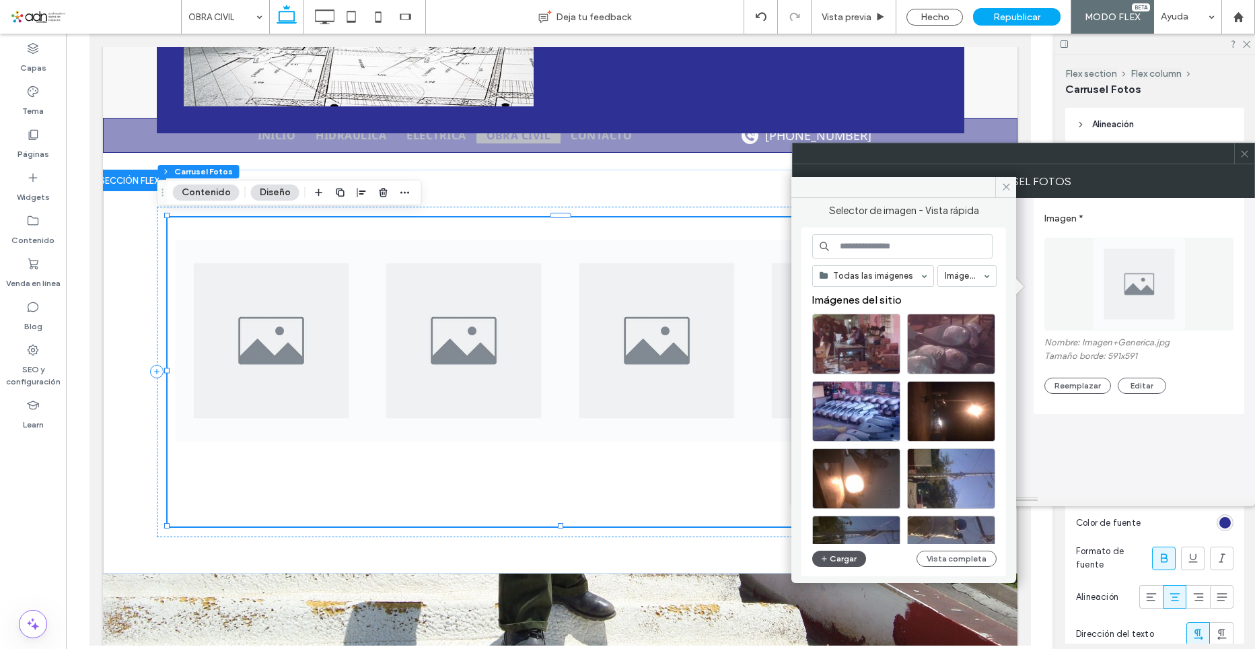
click at [819, 559] on button "Cargar" at bounding box center [839, 559] width 54 height 16
click at [849, 558] on button "Cargar" at bounding box center [839, 559] width 54 height 16
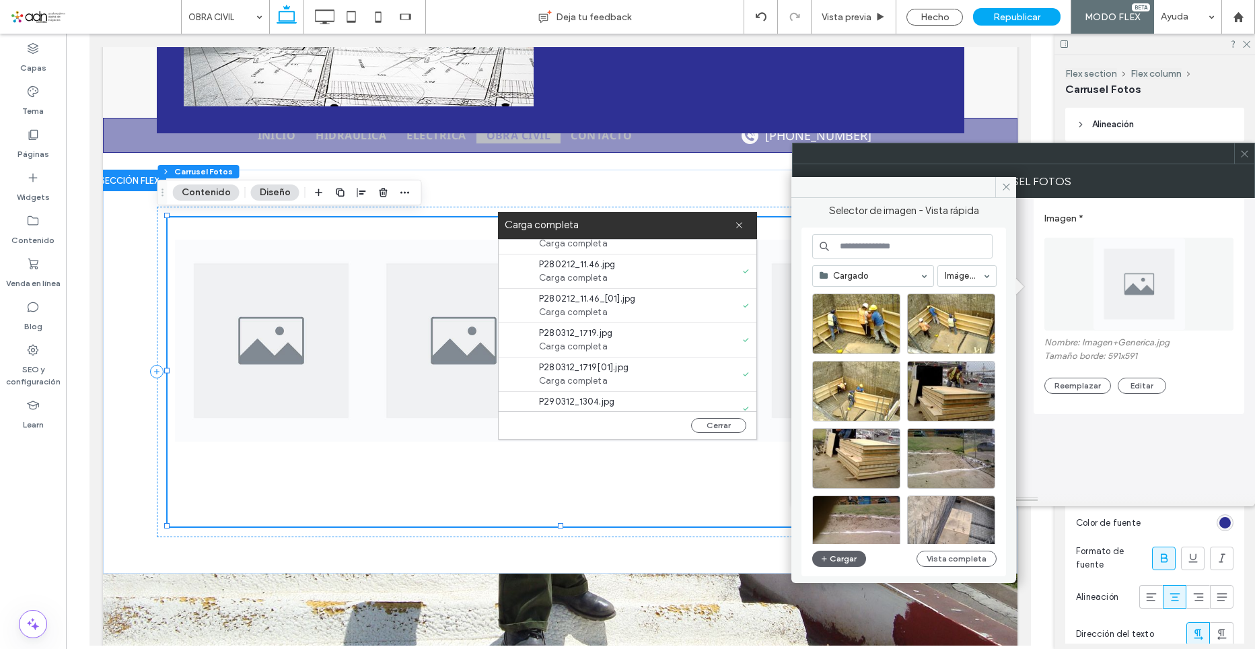
scroll to position [1030, 0]
click at [714, 421] on button "Cerrar" at bounding box center [718, 425] width 55 height 15
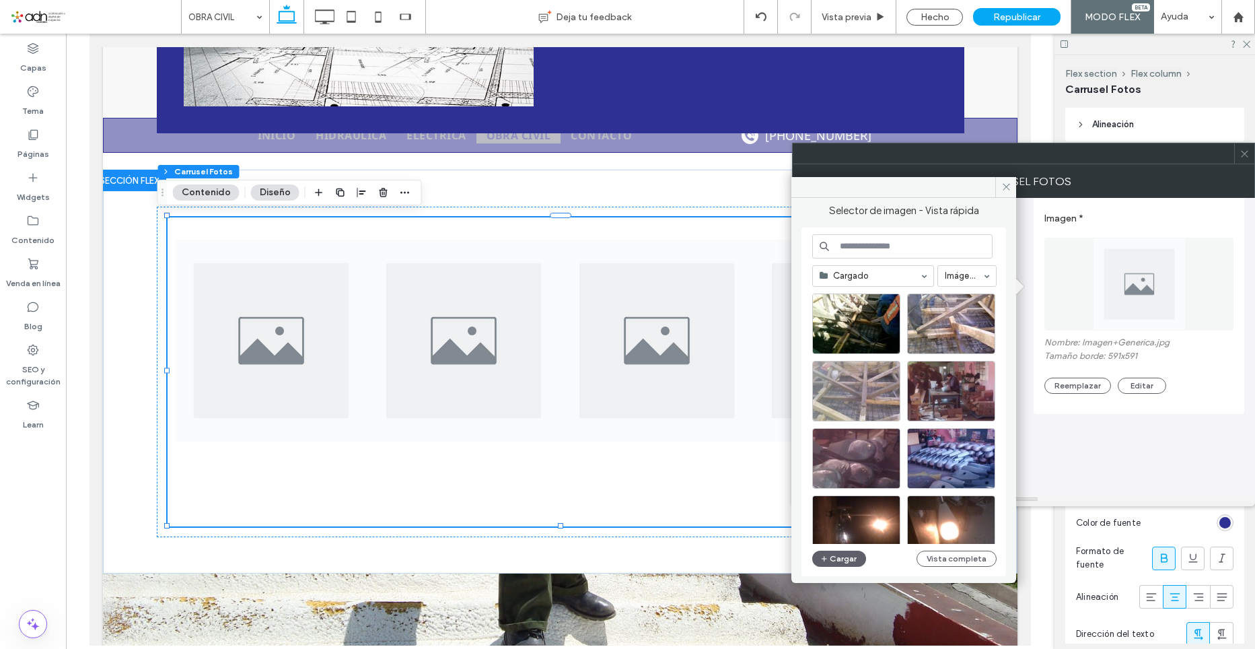
scroll to position [1010, 0]
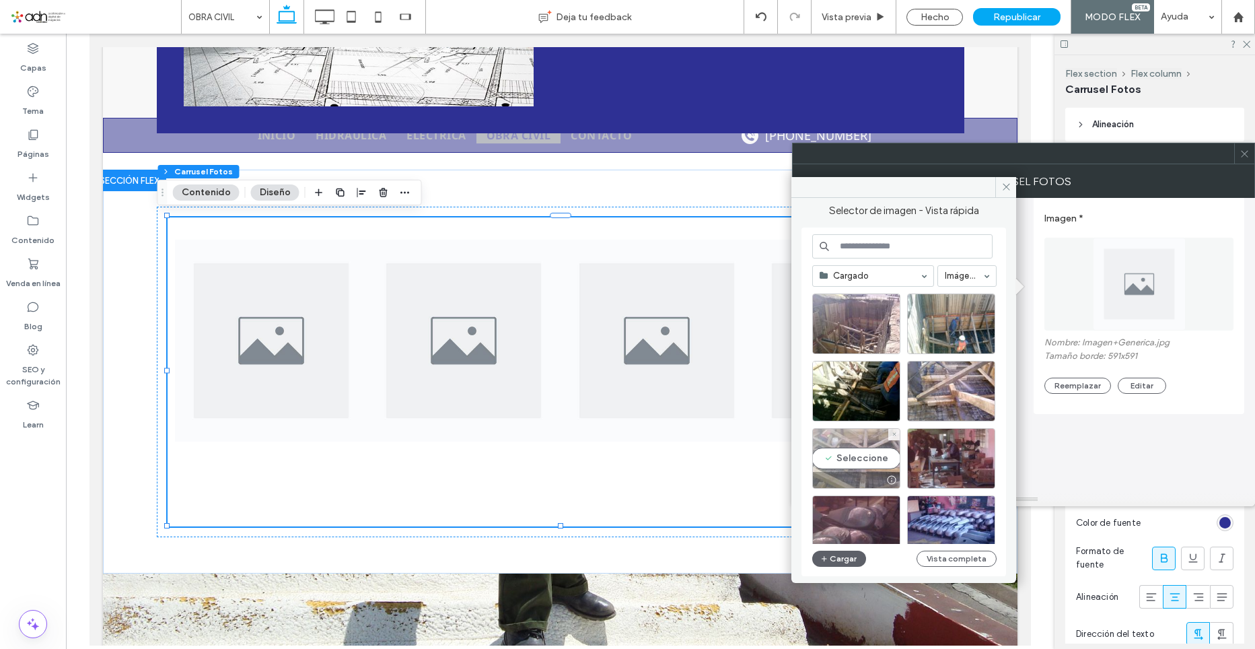
click at [863, 459] on div "Seleccione" at bounding box center [856, 458] width 88 height 61
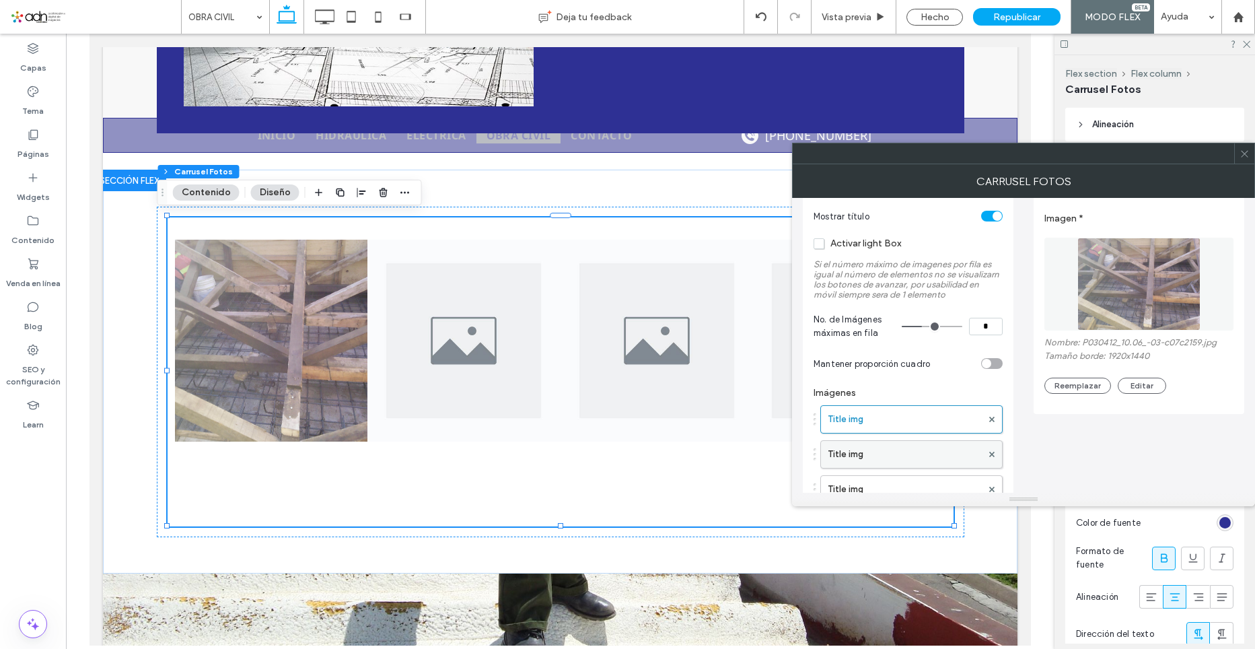
click at [864, 458] on label "Title img" at bounding box center [905, 454] width 154 height 27
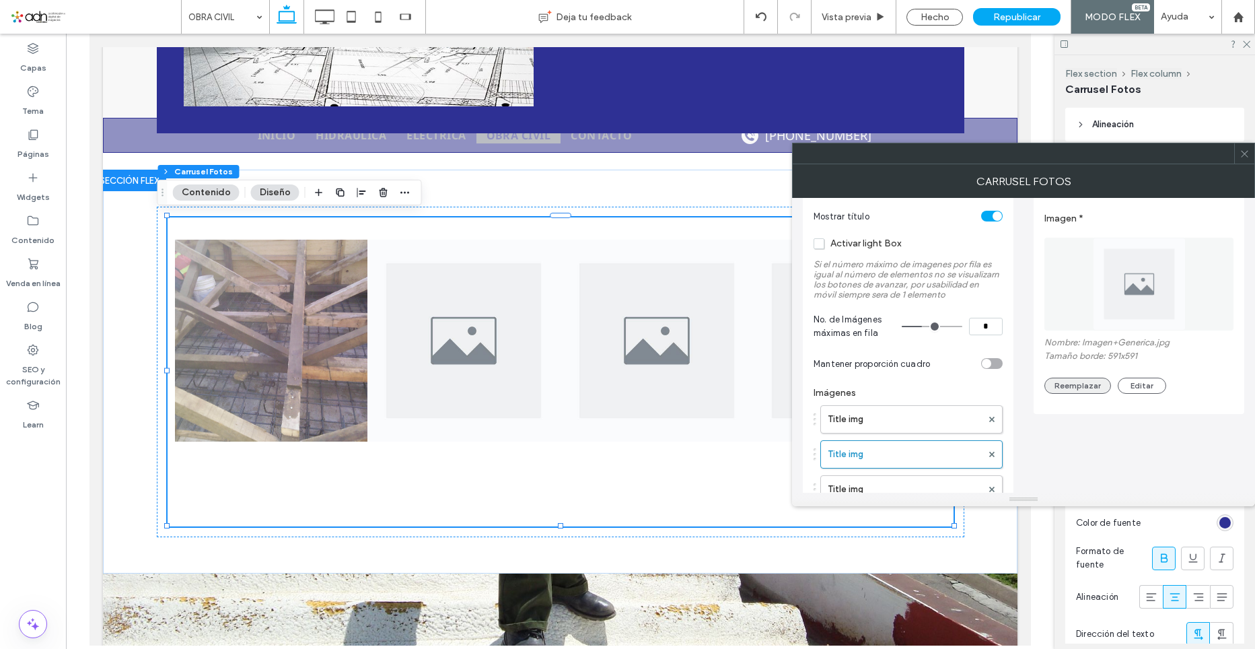
click at [1070, 386] on button "Reemplazar" at bounding box center [1078, 386] width 67 height 16
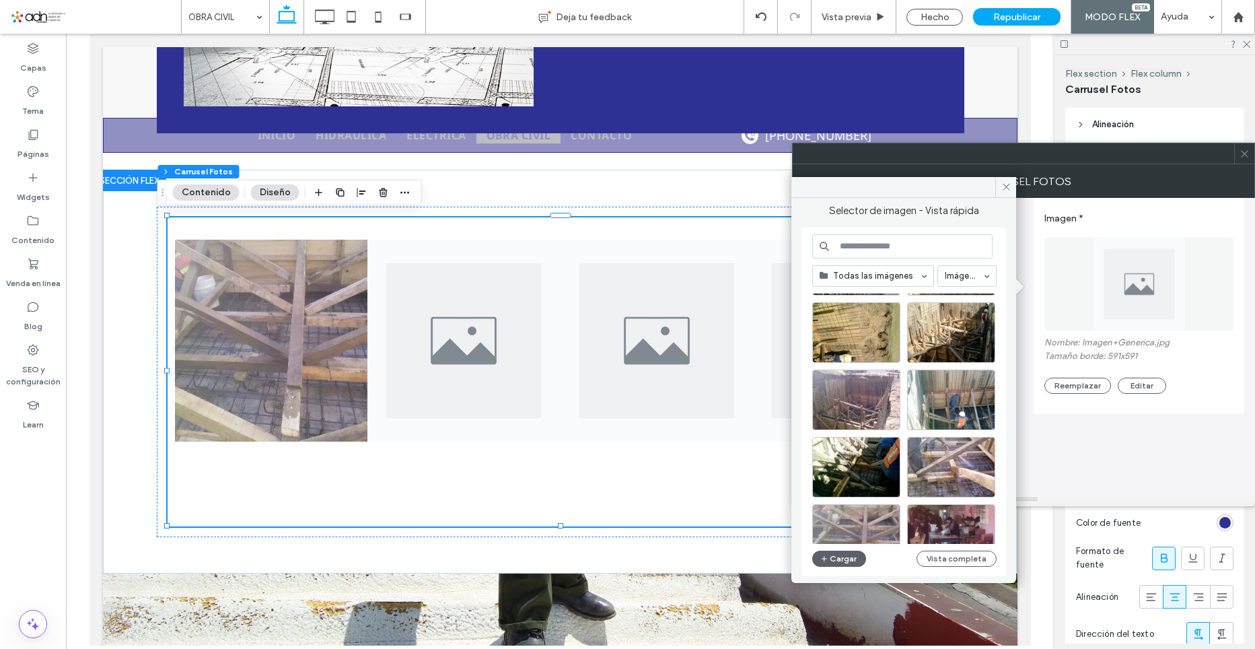
scroll to position [1049, 0]
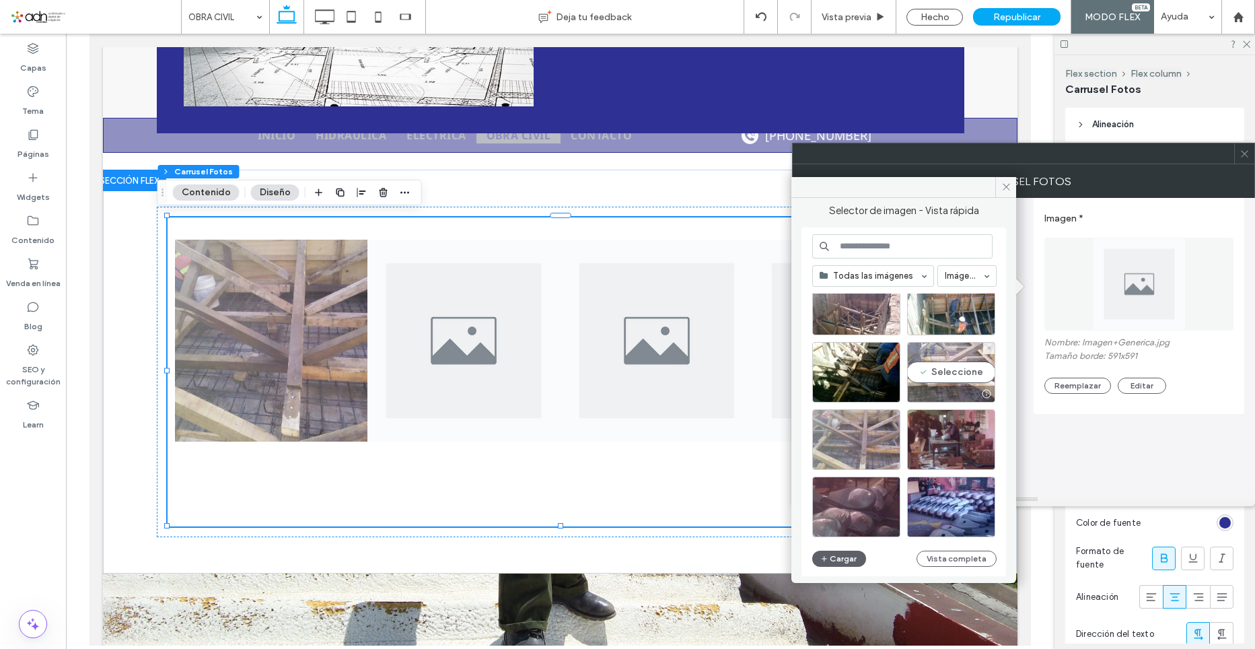
click at [959, 374] on div "Seleccione" at bounding box center [951, 372] width 88 height 61
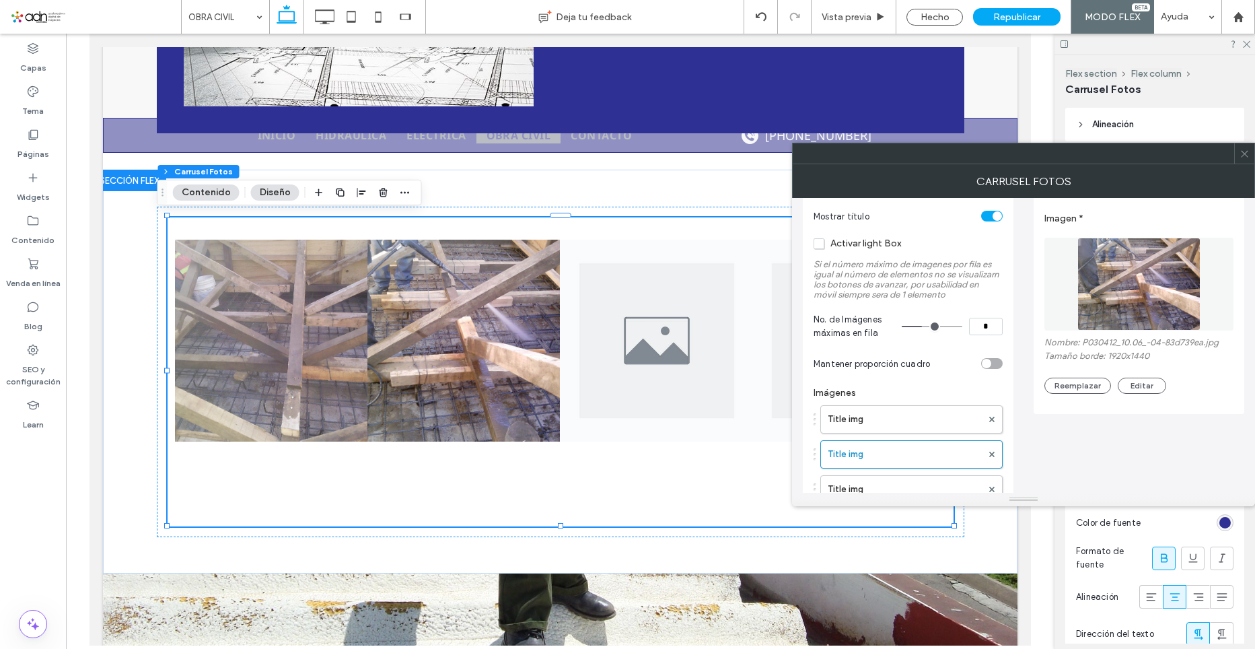
click at [874, 494] on div at bounding box center [1023, 499] width 463 height 13
click at [873, 489] on label "Title img" at bounding box center [905, 489] width 154 height 27
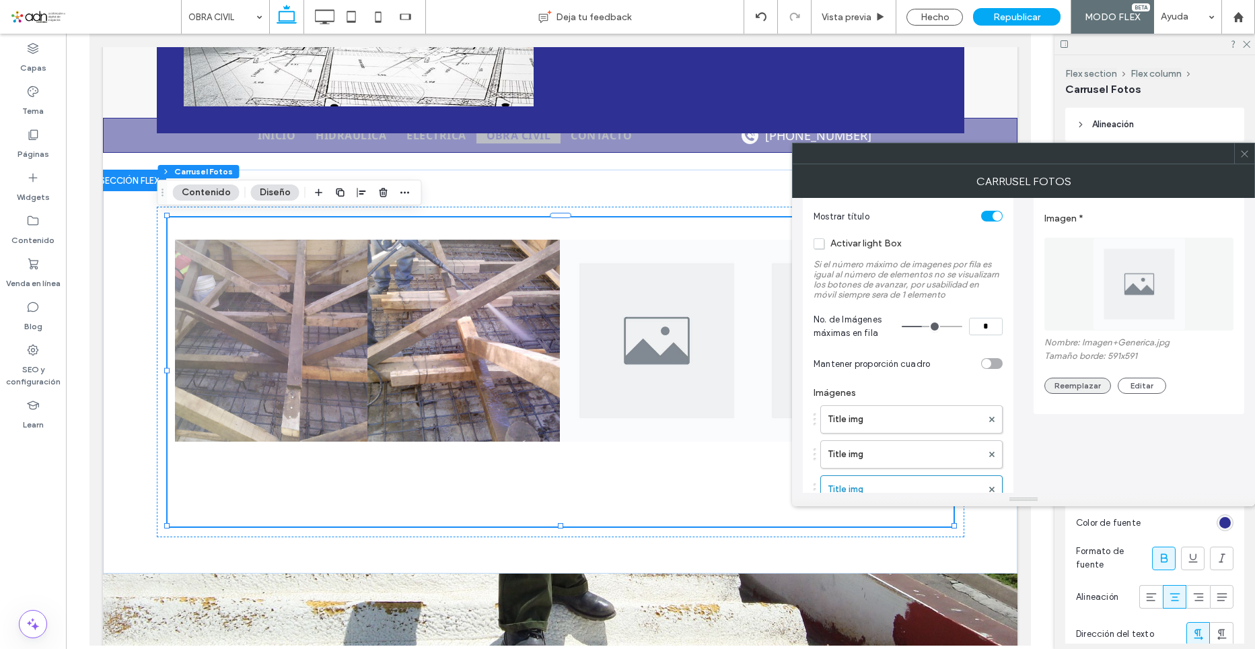
click at [1061, 388] on button "Reemplazar" at bounding box center [1078, 386] width 67 height 16
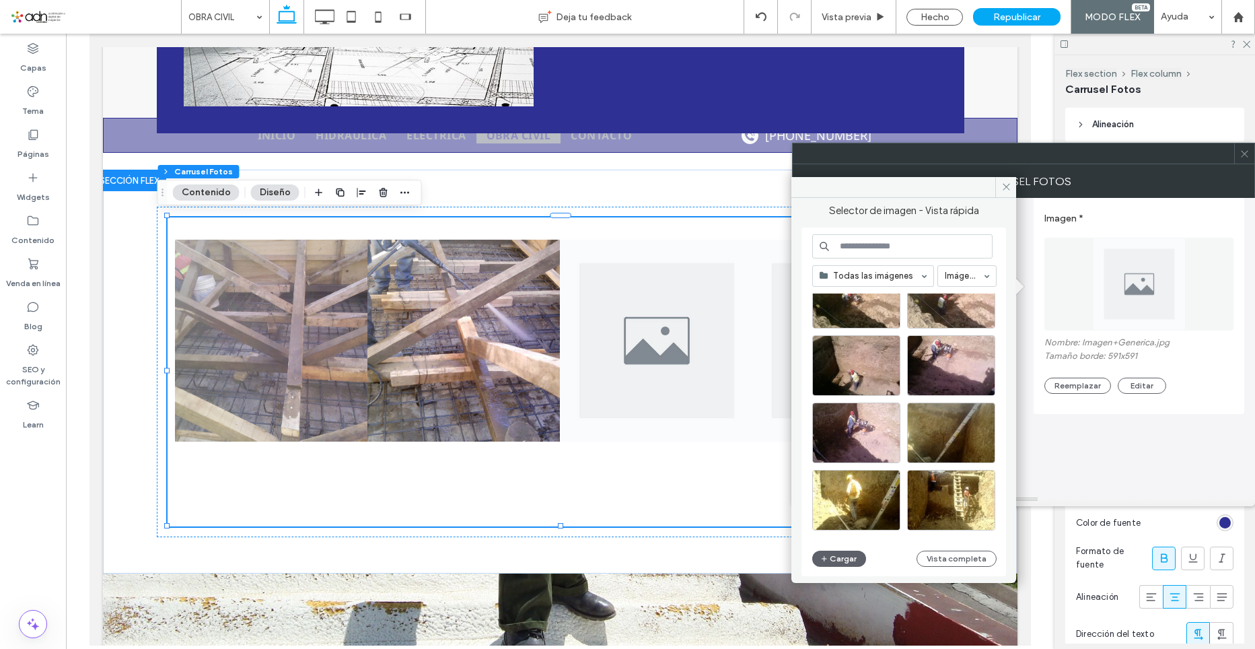
scroll to position [577, 0]
